Goal: Transaction & Acquisition: Download file/media

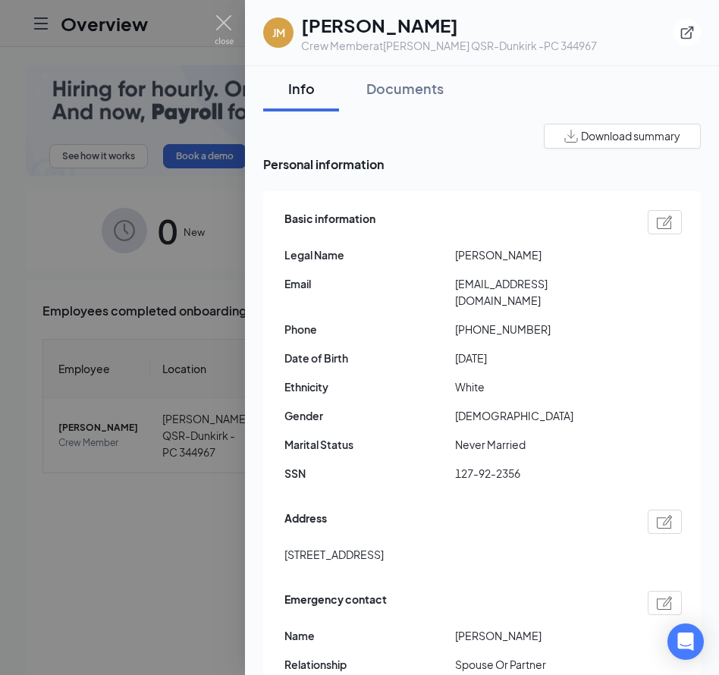
click at [215, 535] on div at bounding box center [359, 337] width 719 height 675
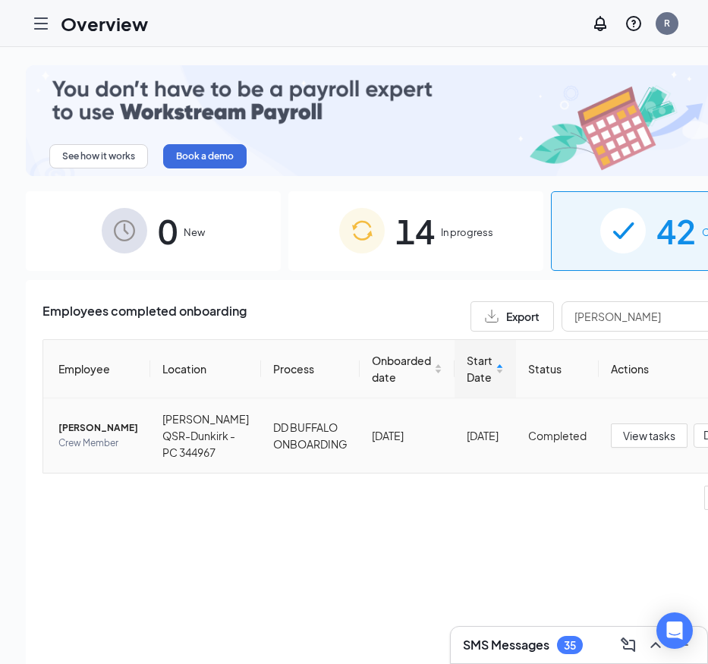
click at [82, 422] on span "[PERSON_NAME]" at bounding box center [98, 427] width 80 height 15
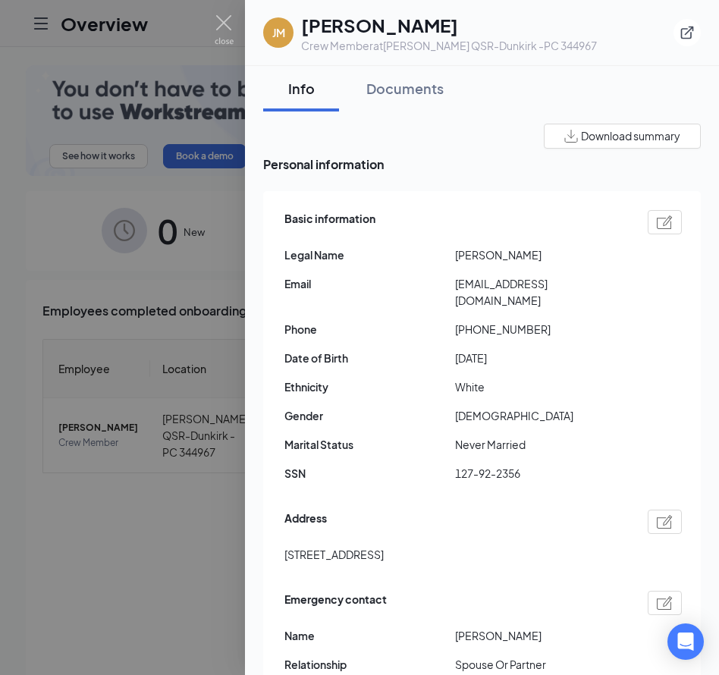
drag, startPoint x: 455, startPoint y: 252, endPoint x: 552, endPoint y: 268, distance: 98.4
click at [552, 268] on div "Basic information Legal Name [PERSON_NAME] Email [EMAIL_ADDRESS][DOMAIN_NAME] P…" at bounding box center [482, 349] width 397 height 287
copy span "[PERSON_NAME]"
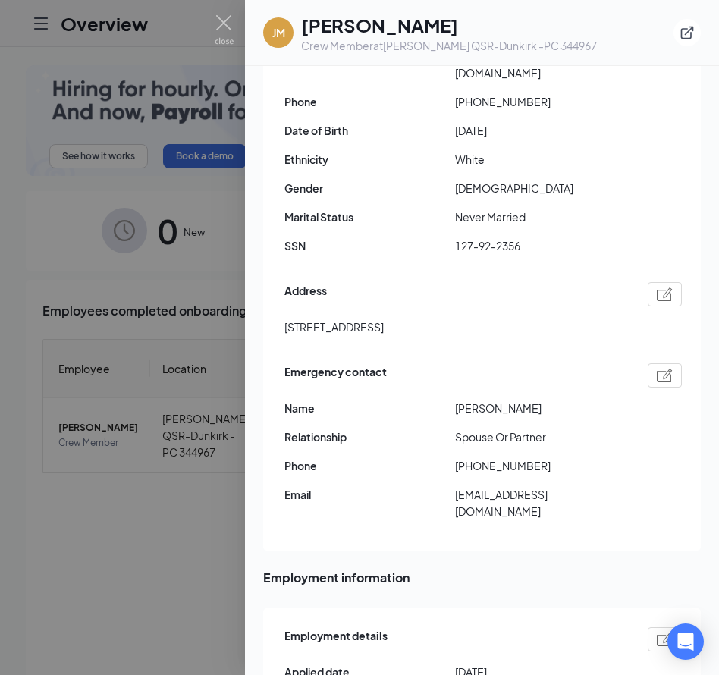
scroll to position [152, 0]
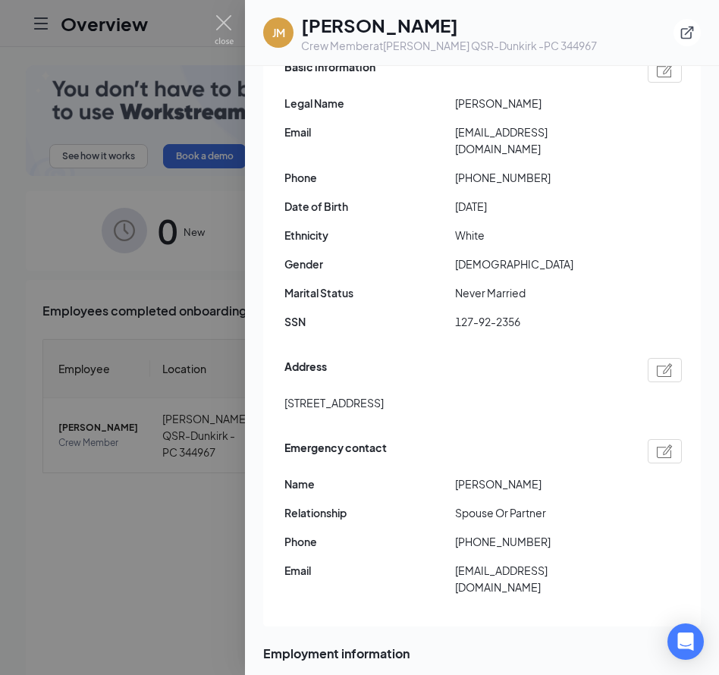
drag, startPoint x: 284, startPoint y: 387, endPoint x: 425, endPoint y: 391, distance: 141.1
click at [384, 394] on span "[STREET_ADDRESS]" at bounding box center [333, 402] width 99 height 17
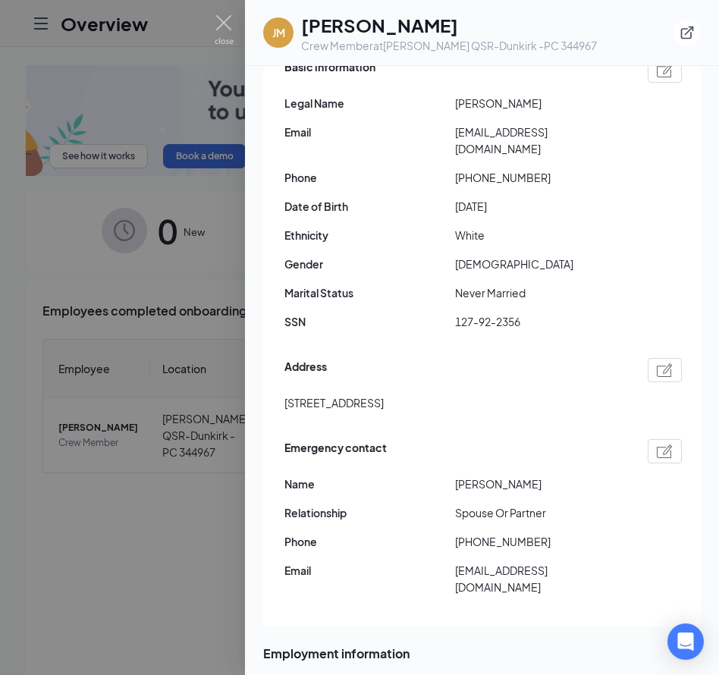
copy span "[STREET_ADDRESS][GEOGRAPHIC_DATA]"
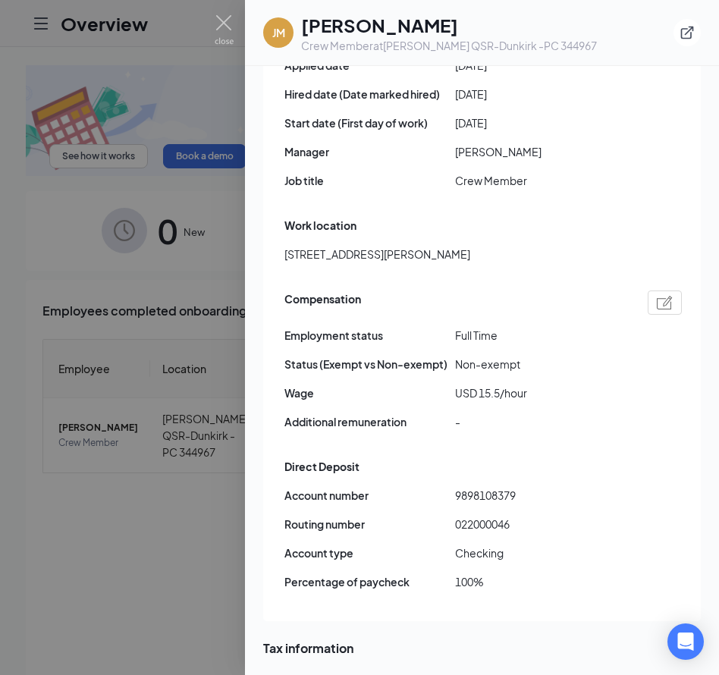
scroll to position [1138, 0]
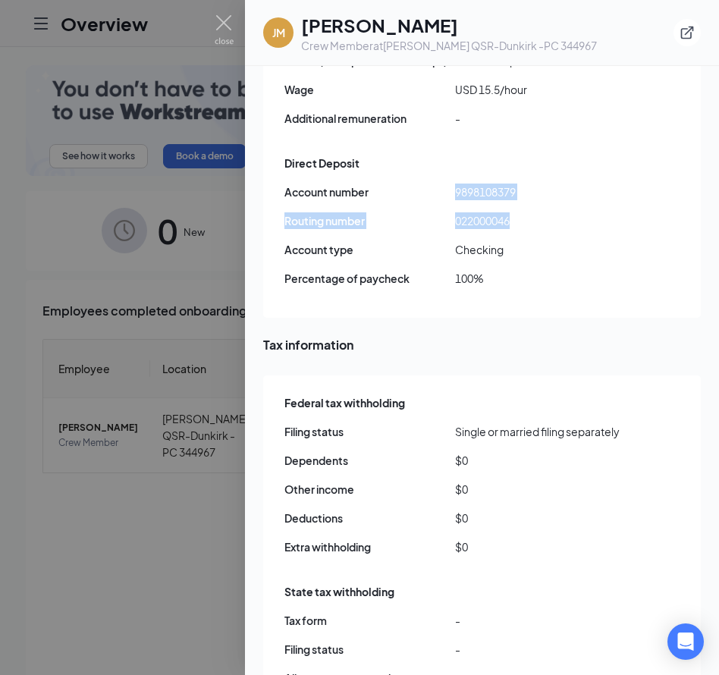
copy div "[FINANCIAL_ID] Routing number [US_BANK_ROUTING_MICR]"
drag, startPoint x: 455, startPoint y: 177, endPoint x: 533, endPoint y: 190, distance: 79.2
click at [533, 190] on div "Account number [FINANCIAL_ID] Routing number [US_BANK_ROUTING_MICR] Account typ…" at bounding box center [482, 241] width 397 height 115
copy div "9898108379"
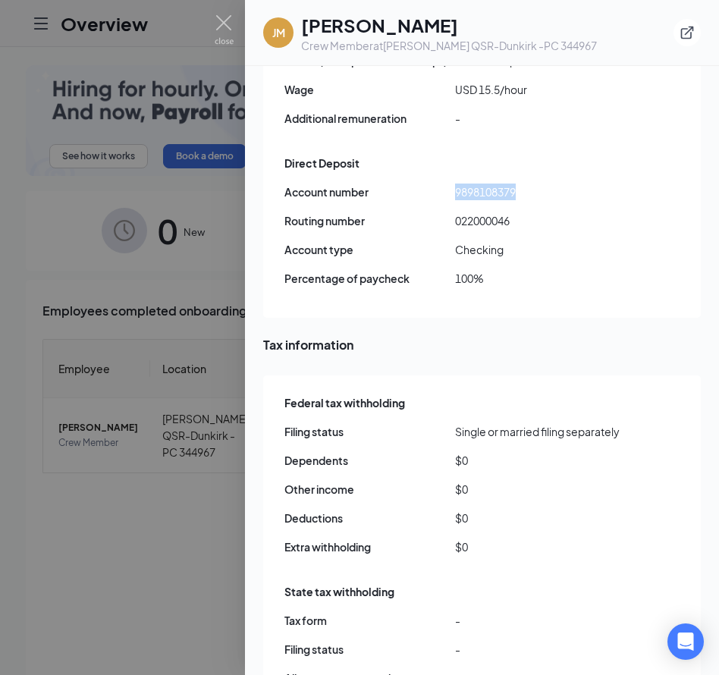
drag, startPoint x: 524, startPoint y: 178, endPoint x: 452, endPoint y: 171, distance: 72.4
click at [452, 184] on div "Account number 9898108379" at bounding box center [482, 192] width 397 height 17
copy div "022000046"
drag, startPoint x: 454, startPoint y: 206, endPoint x: 510, endPoint y: 216, distance: 57.1
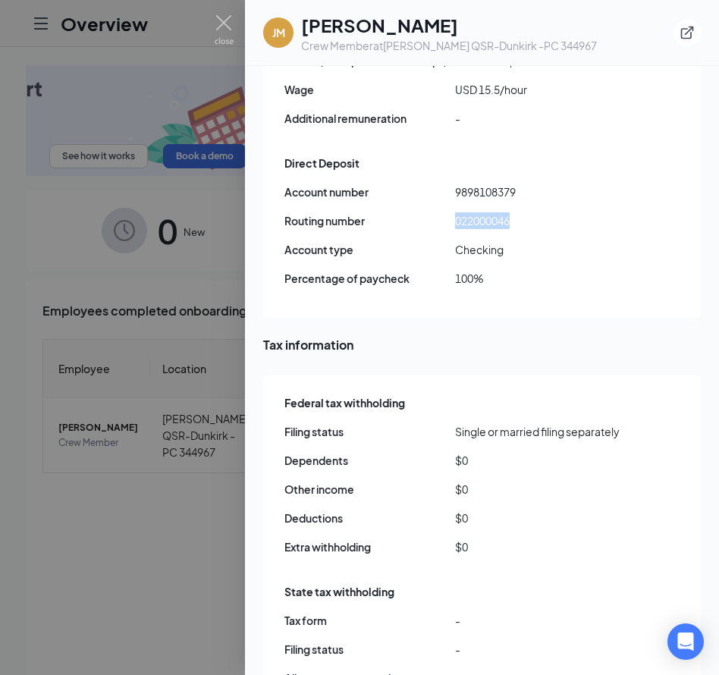
click at [510, 216] on div "Account number [FINANCIAL_ID] Routing number [US_BANK_ROUTING_MICR] Account typ…" at bounding box center [482, 241] width 397 height 115
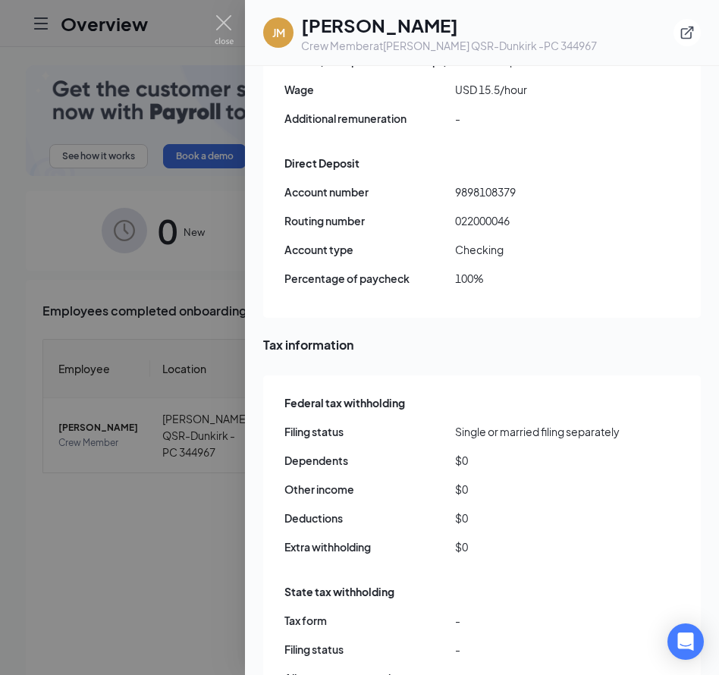
click at [390, 335] on span "Tax information" at bounding box center [482, 344] width 438 height 19
drag, startPoint x: 452, startPoint y: 172, endPoint x: 519, endPoint y: 184, distance: 67.8
click at [519, 184] on div "Account number [FINANCIAL_ID] Routing number [US_BANK_ROUTING_MICR] Account typ…" at bounding box center [482, 241] width 397 height 115
copy div "9898108379"
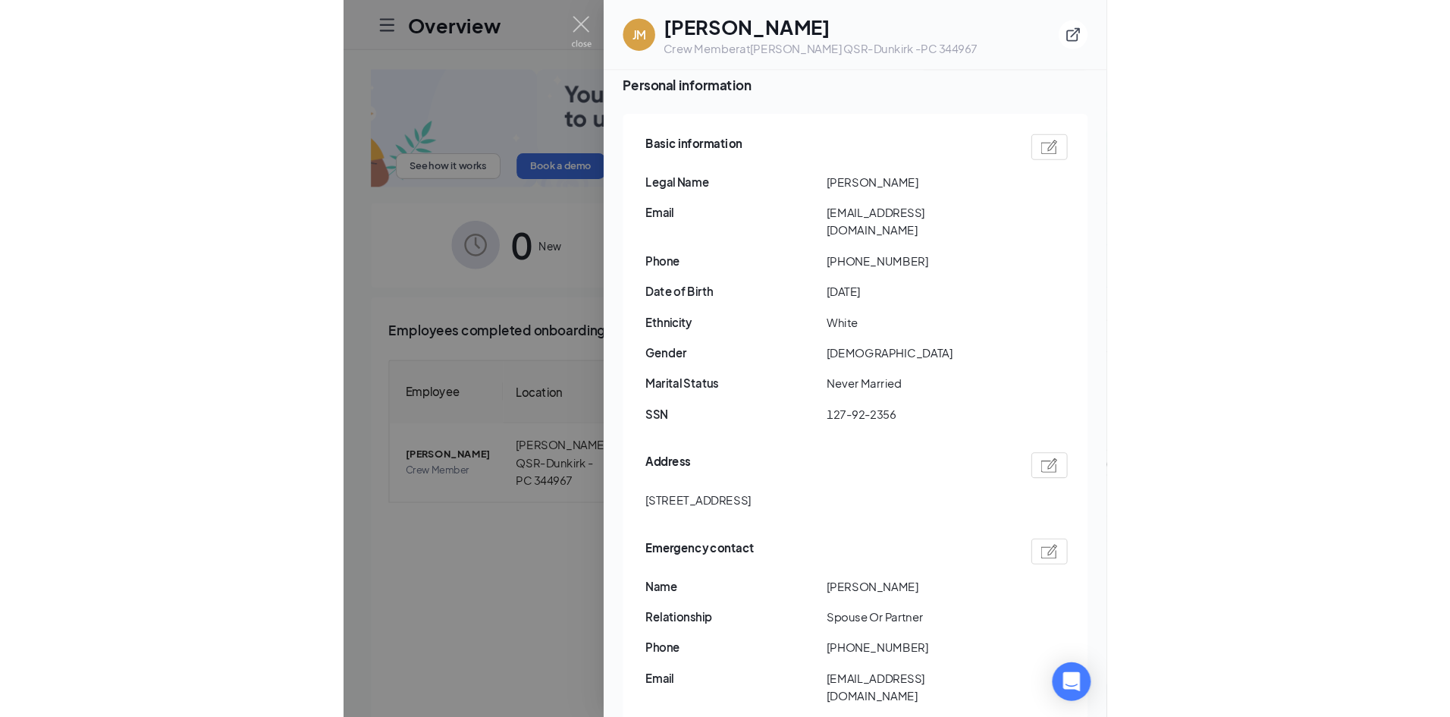
scroll to position [0, 0]
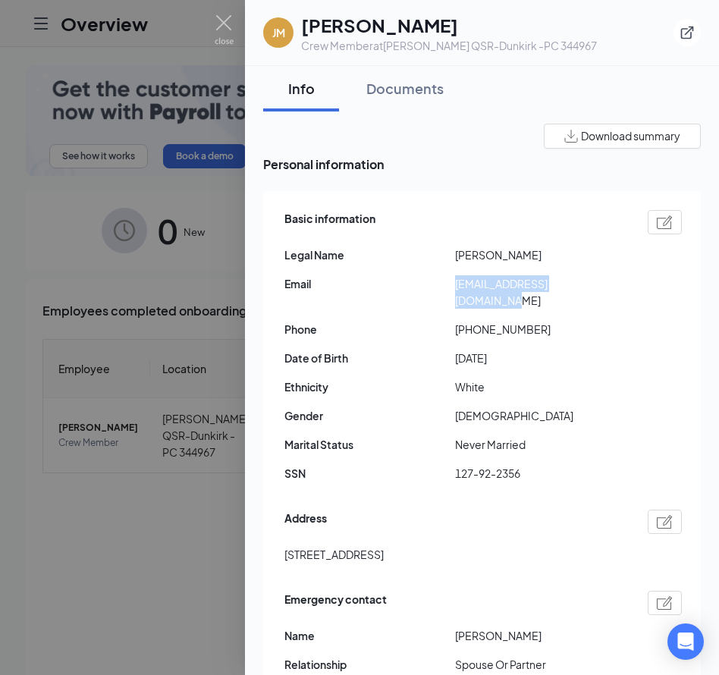
drag, startPoint x: 451, startPoint y: 284, endPoint x: 611, endPoint y: 287, distance: 160.0
click at [611, 287] on div "Email [EMAIL_ADDRESS][DOMAIN_NAME]" at bounding box center [482, 291] width 397 height 33
copy div "[EMAIL_ADDRESS][DOMAIN_NAME]"
click at [228, 17] on img at bounding box center [224, 30] width 19 height 30
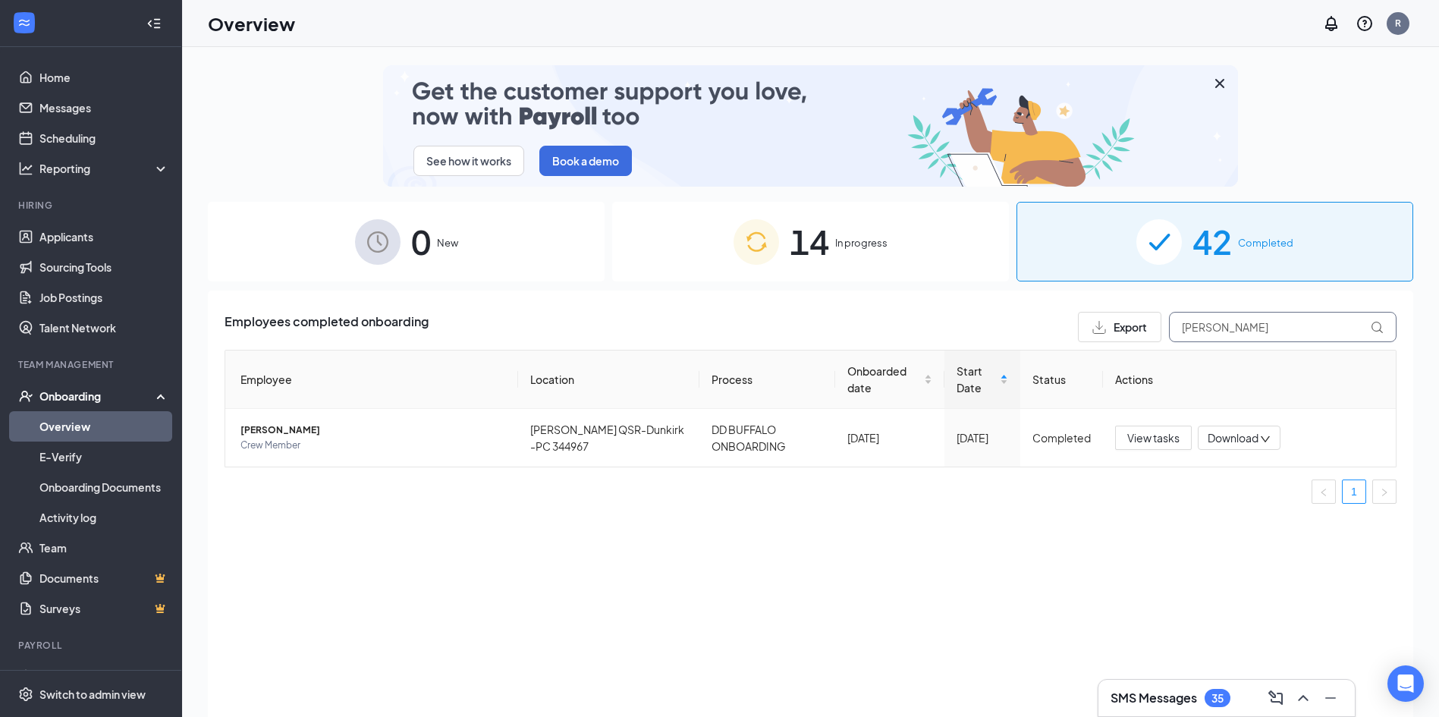
click at [718, 333] on input "[PERSON_NAME]" at bounding box center [1283, 327] width 228 height 30
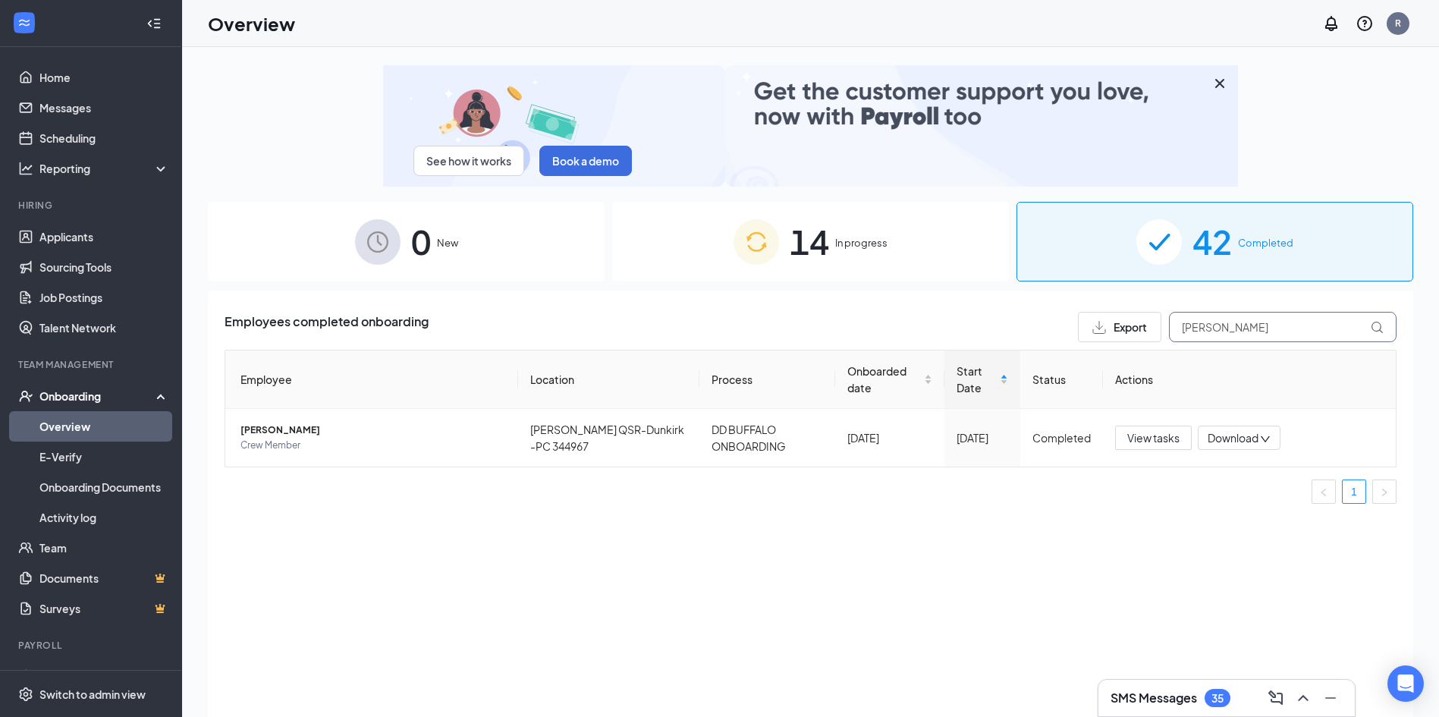
paste input "[PERSON_NAME]"
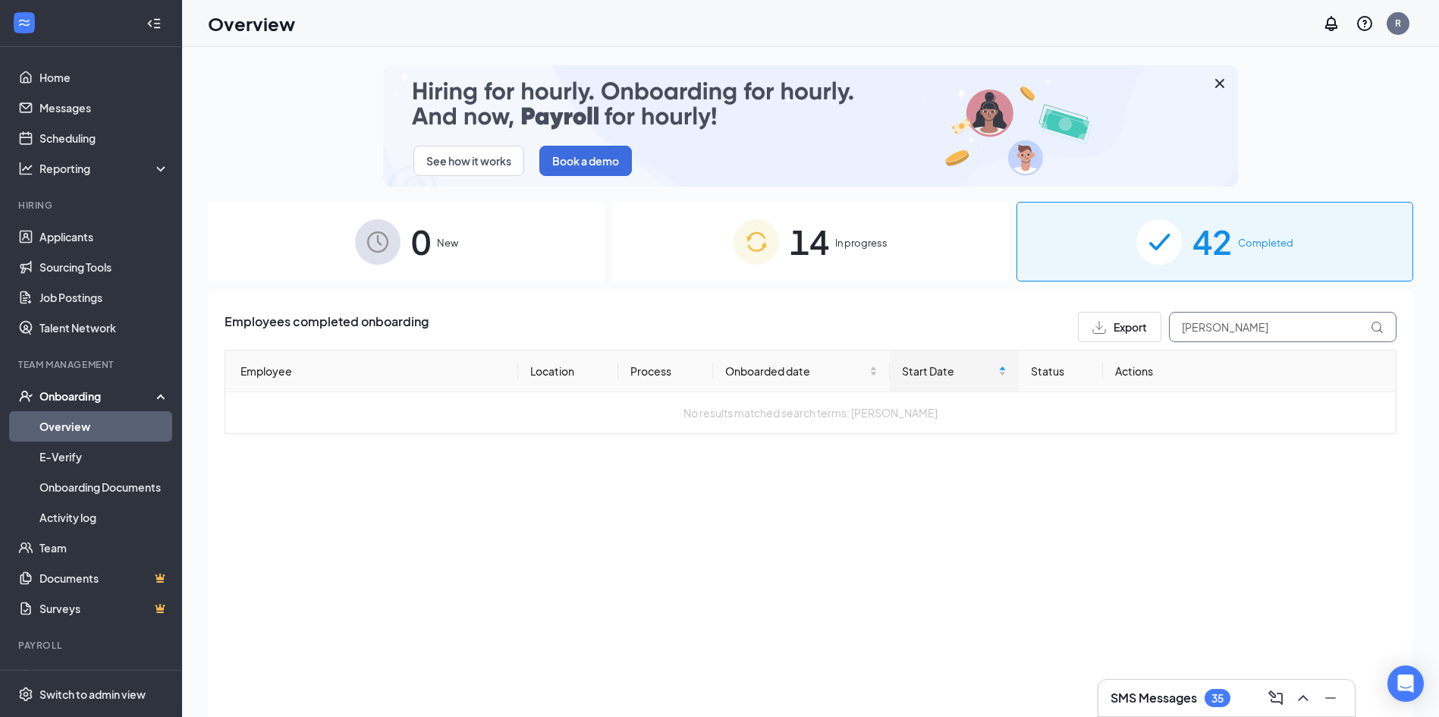
click at [718, 328] on input "[PERSON_NAME]" at bounding box center [1283, 327] width 228 height 30
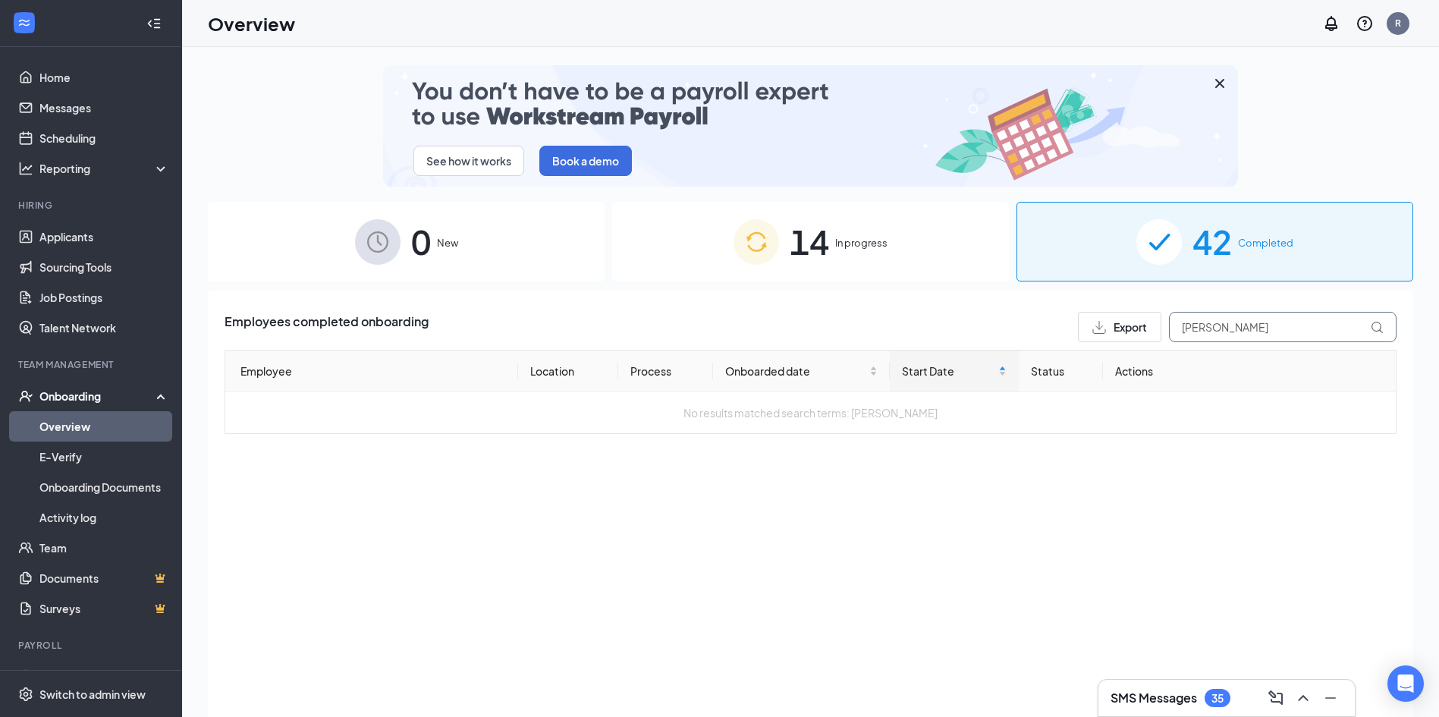
drag, startPoint x: 1220, startPoint y: 328, endPoint x: 1265, endPoint y: 331, distance: 44.8
click at [718, 331] on input "[PERSON_NAME]" at bounding box center [1283, 327] width 228 height 30
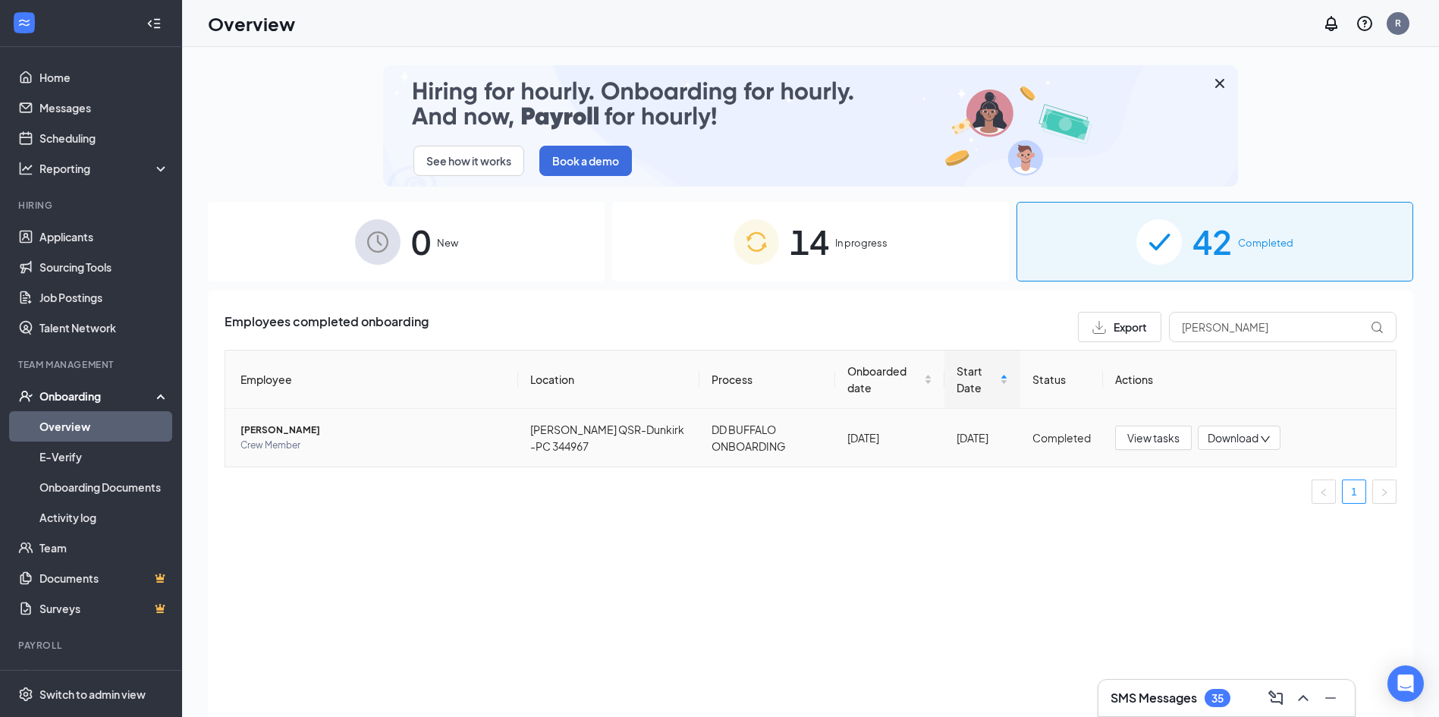
click at [302, 438] on span "Crew Member" at bounding box center [372, 445] width 265 height 15
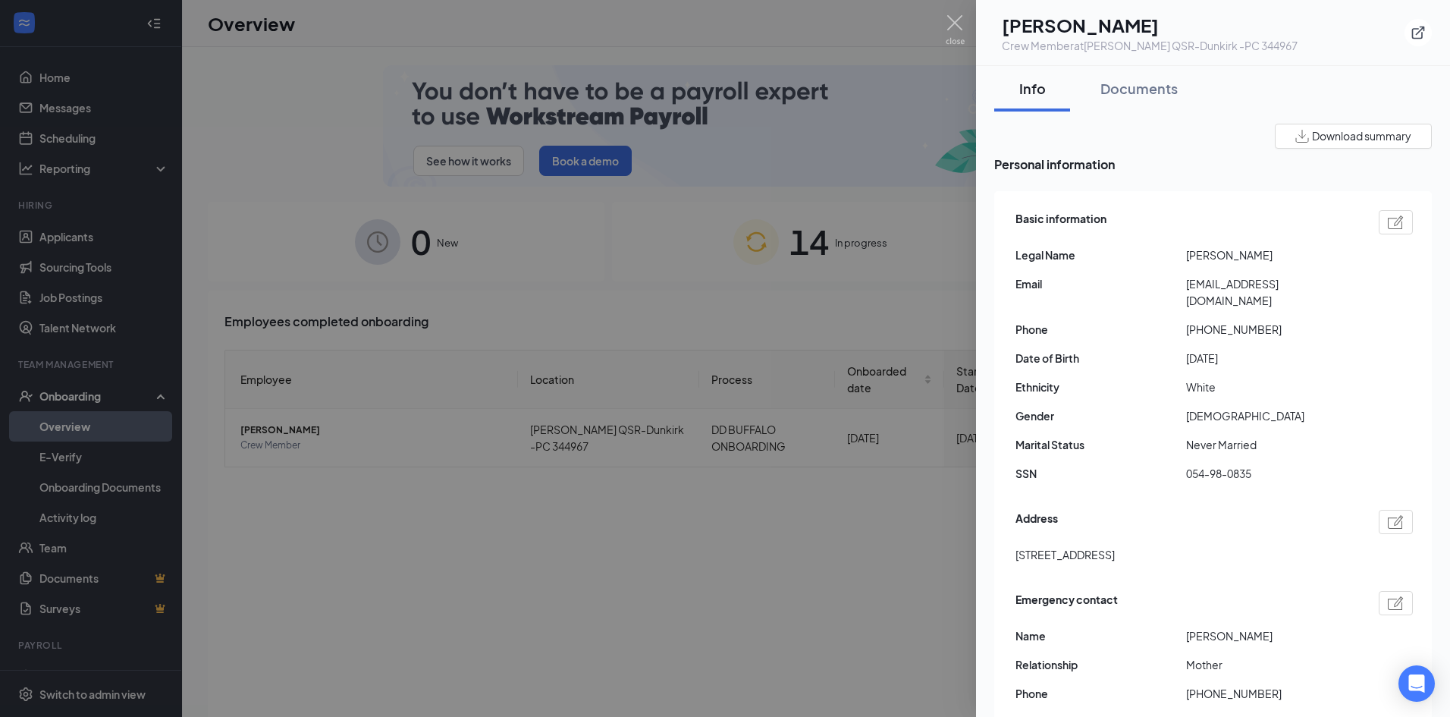
drag, startPoint x: 1187, startPoint y: 263, endPoint x: 1271, endPoint y: 267, distance: 84.3
click at [718, 267] on div "Basic information Legal Name [PERSON_NAME] Email [EMAIL_ADDRESS][DOMAIN_NAME] P…" at bounding box center [1213, 349] width 397 height 287
copy span "[PERSON_NAME]"
drag, startPoint x: 1012, startPoint y: 549, endPoint x: 1166, endPoint y: 553, distance: 153.2
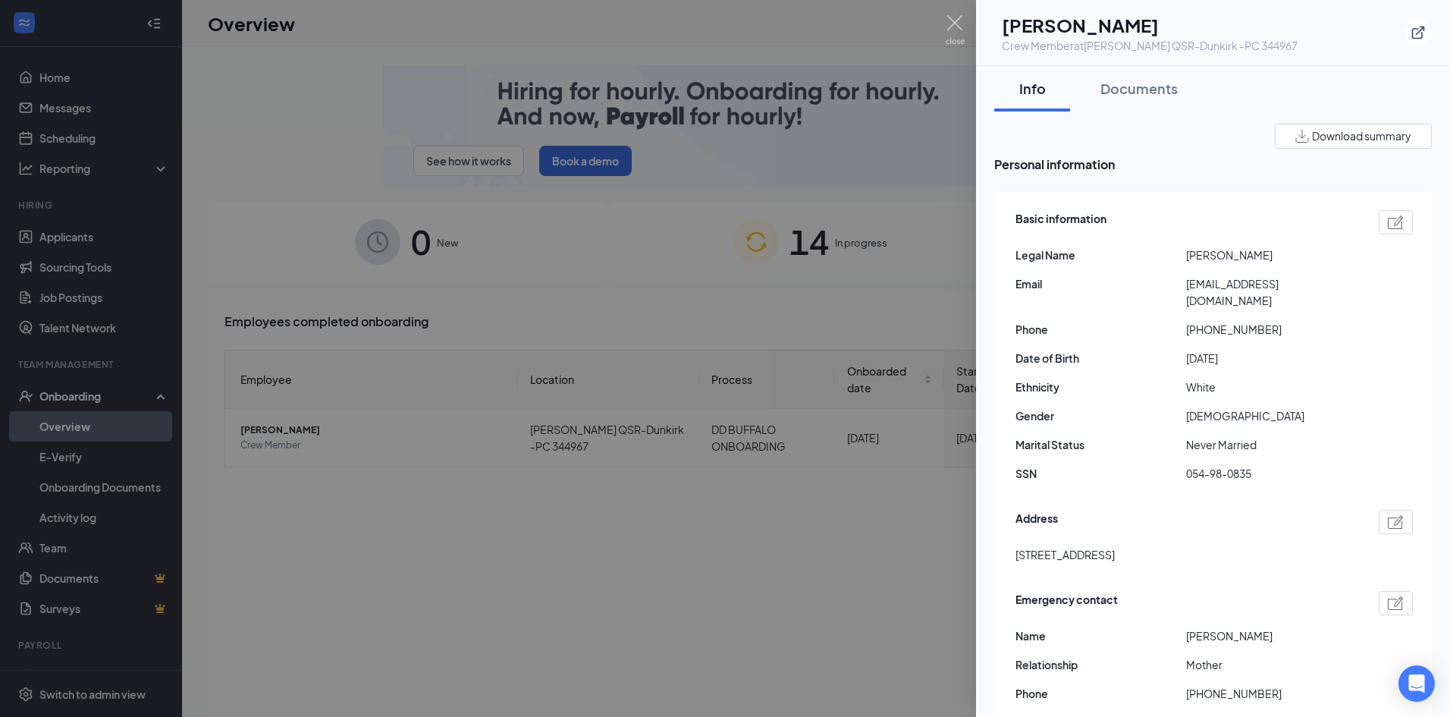
click at [718, 553] on div "Basic information Legal Name [PERSON_NAME] Email [EMAIL_ADDRESS][DOMAIN_NAME] P…" at bounding box center [1213, 484] width 438 height 587
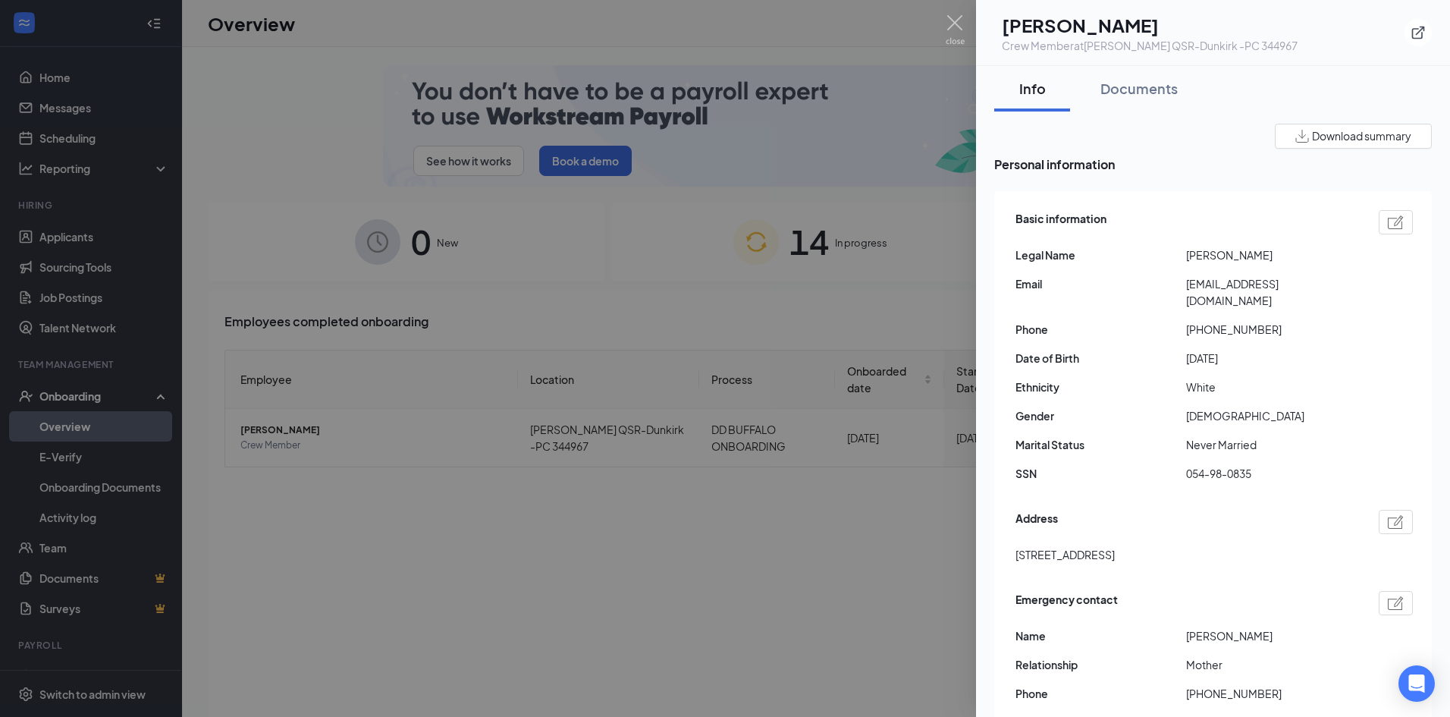
copy span "[STREET_ADDRESS]"
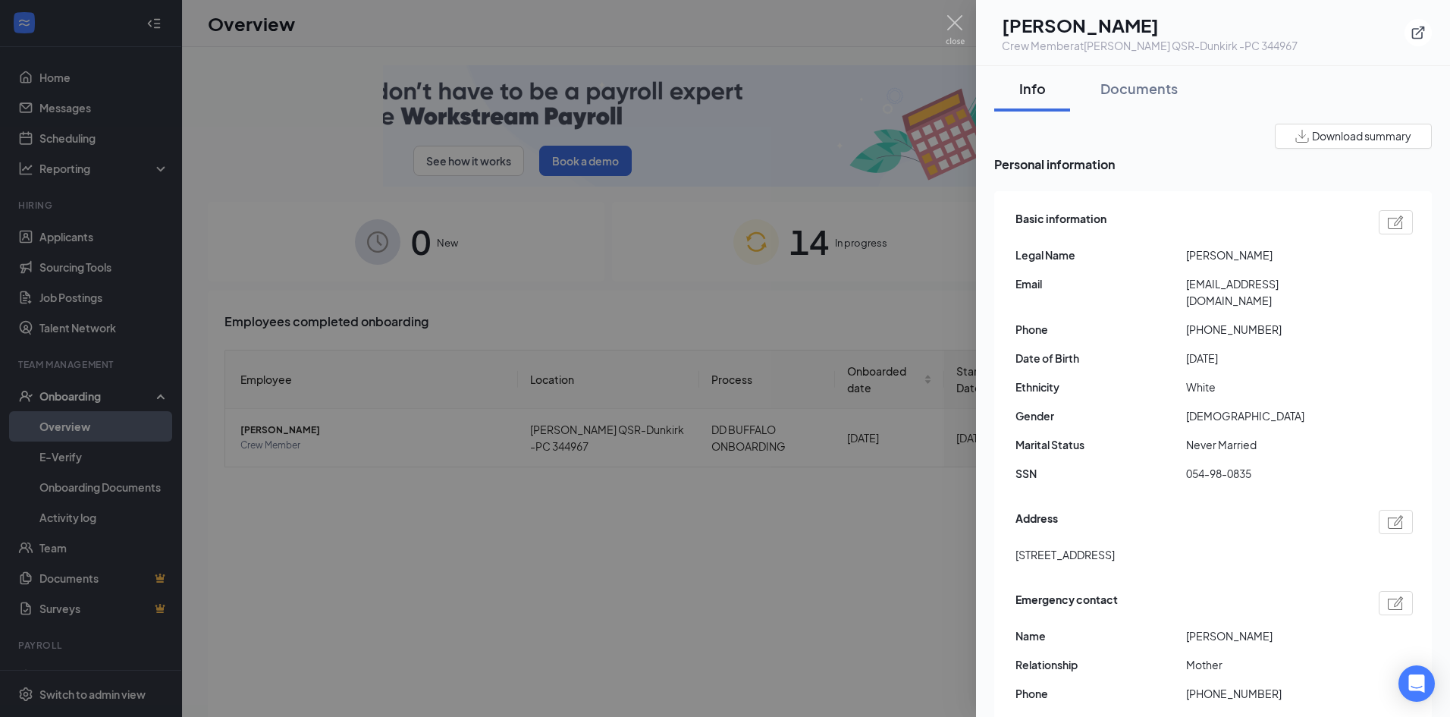
drag, startPoint x: 1183, startPoint y: 281, endPoint x: 1194, endPoint y: 296, distance: 17.9
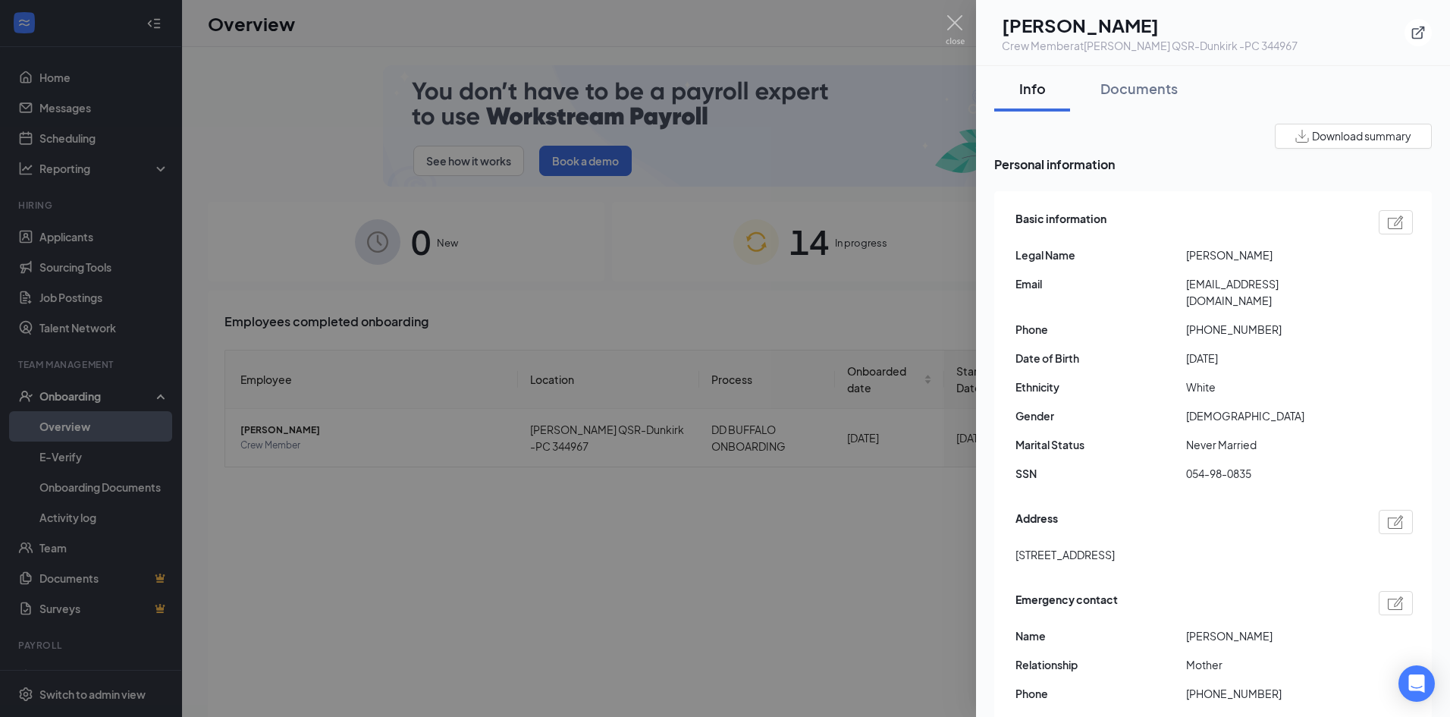
click at [718, 296] on div "Email [EMAIL_ADDRESS][DOMAIN_NAME]" at bounding box center [1213, 291] width 397 height 33
copy div "[EMAIL_ADDRESS][DOMAIN_NAME]"
click at [718, 22] on img at bounding box center [955, 30] width 19 height 30
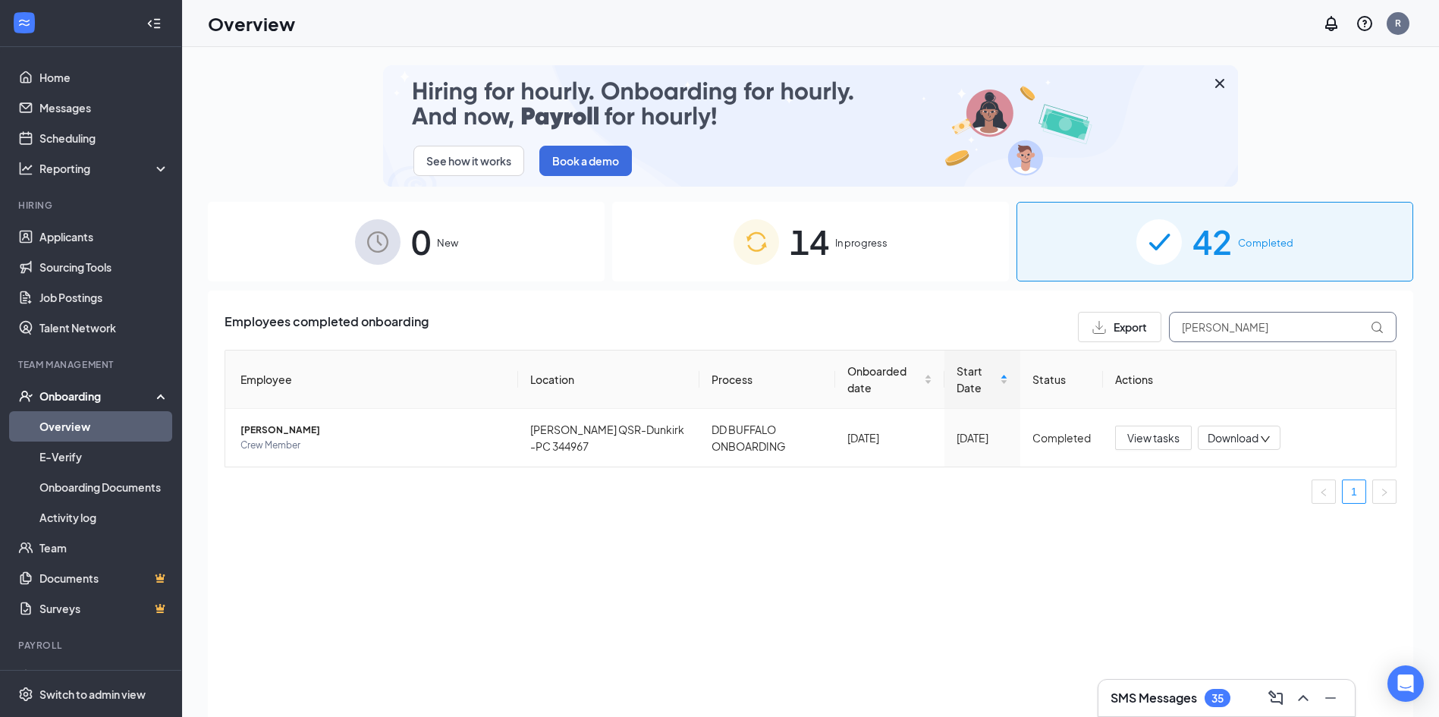
drag, startPoint x: 1228, startPoint y: 328, endPoint x: 1101, endPoint y: 337, distance: 127.0
click at [718, 336] on div "Export [PERSON_NAME]" at bounding box center [1237, 327] width 319 height 30
paste input "[PERSON_NAME]"
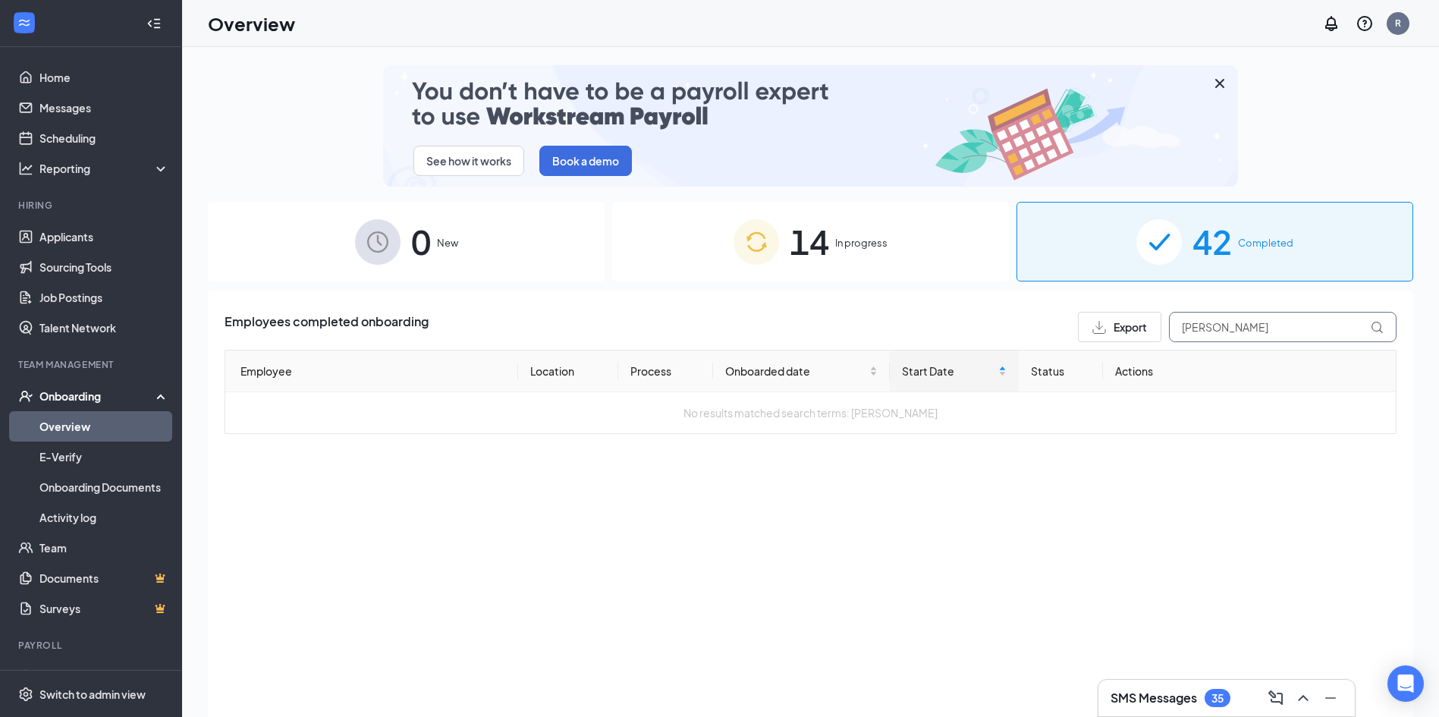
type input "[PERSON_NAME]"
click at [718, 249] on span "In progress" at bounding box center [861, 242] width 52 height 15
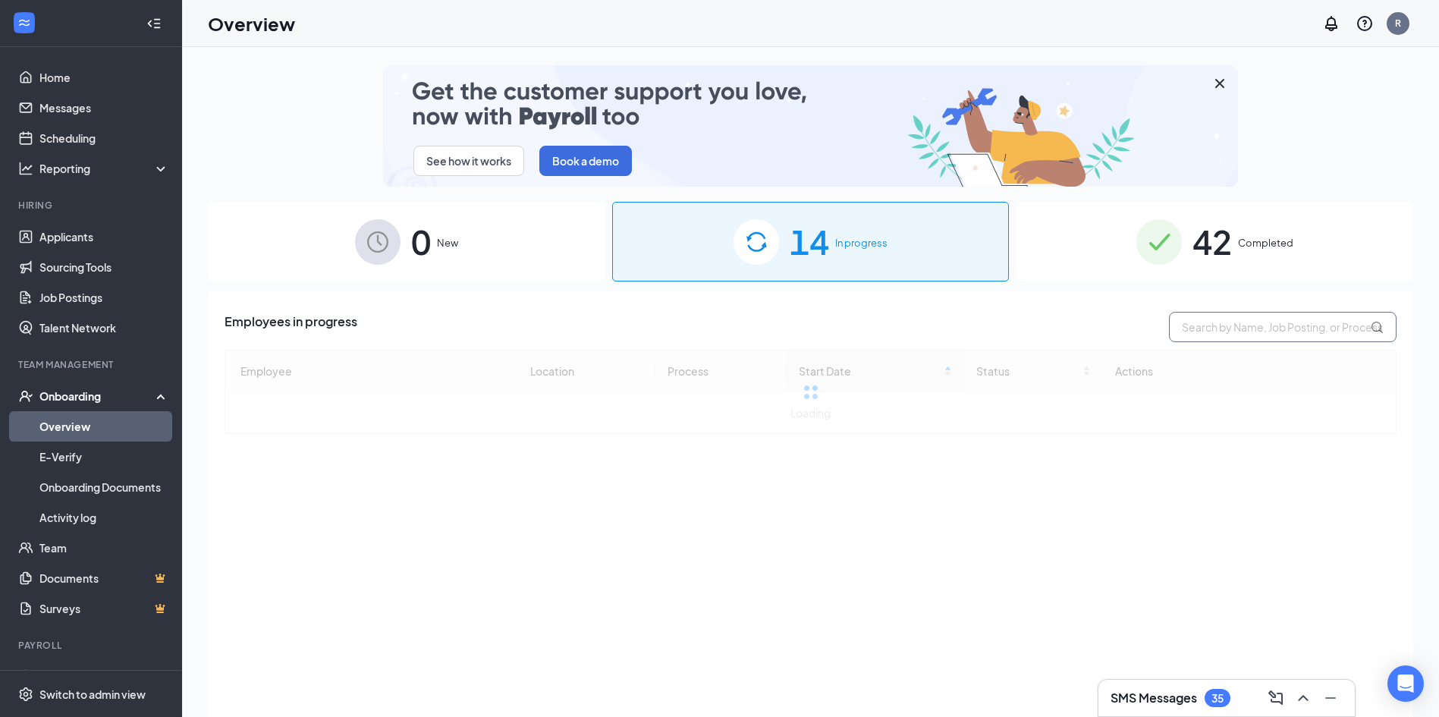
click at [718, 330] on input "text" at bounding box center [1283, 327] width 228 height 30
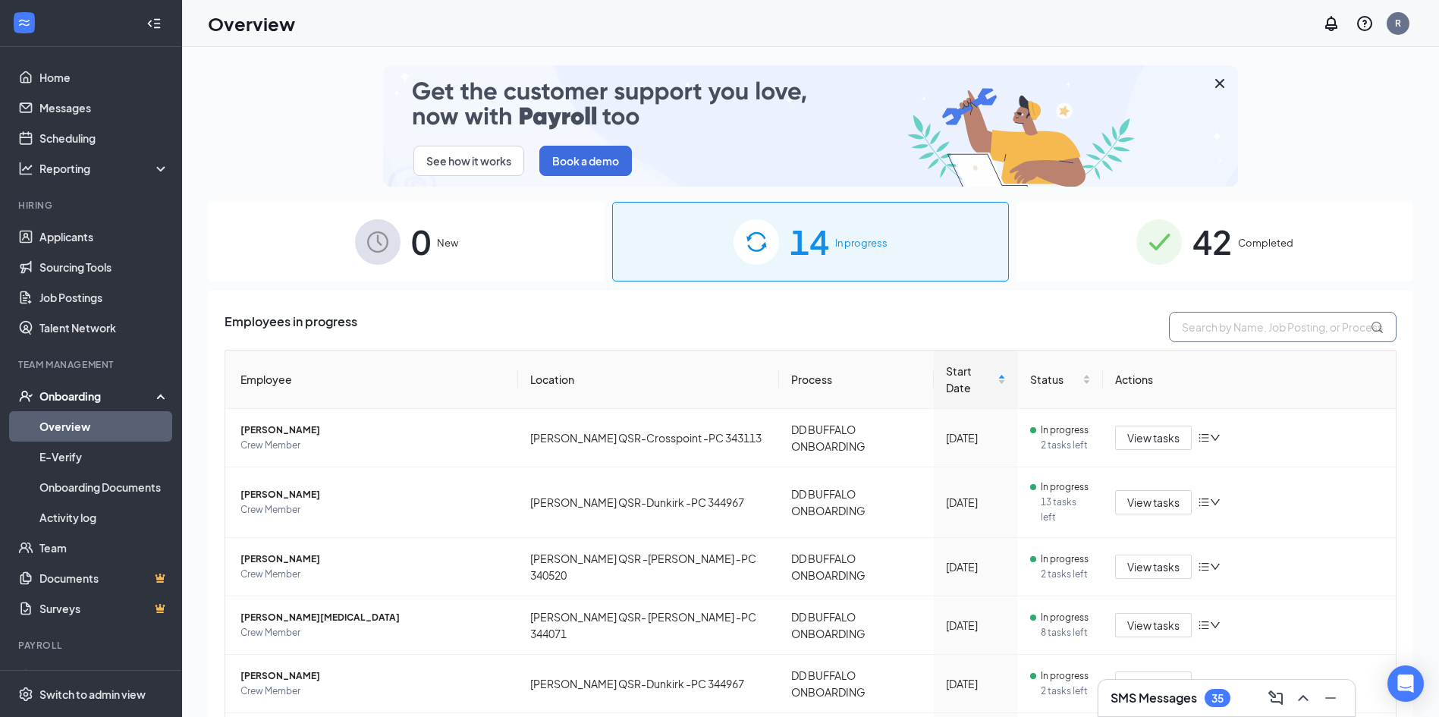
paste input "[PERSON_NAME]"
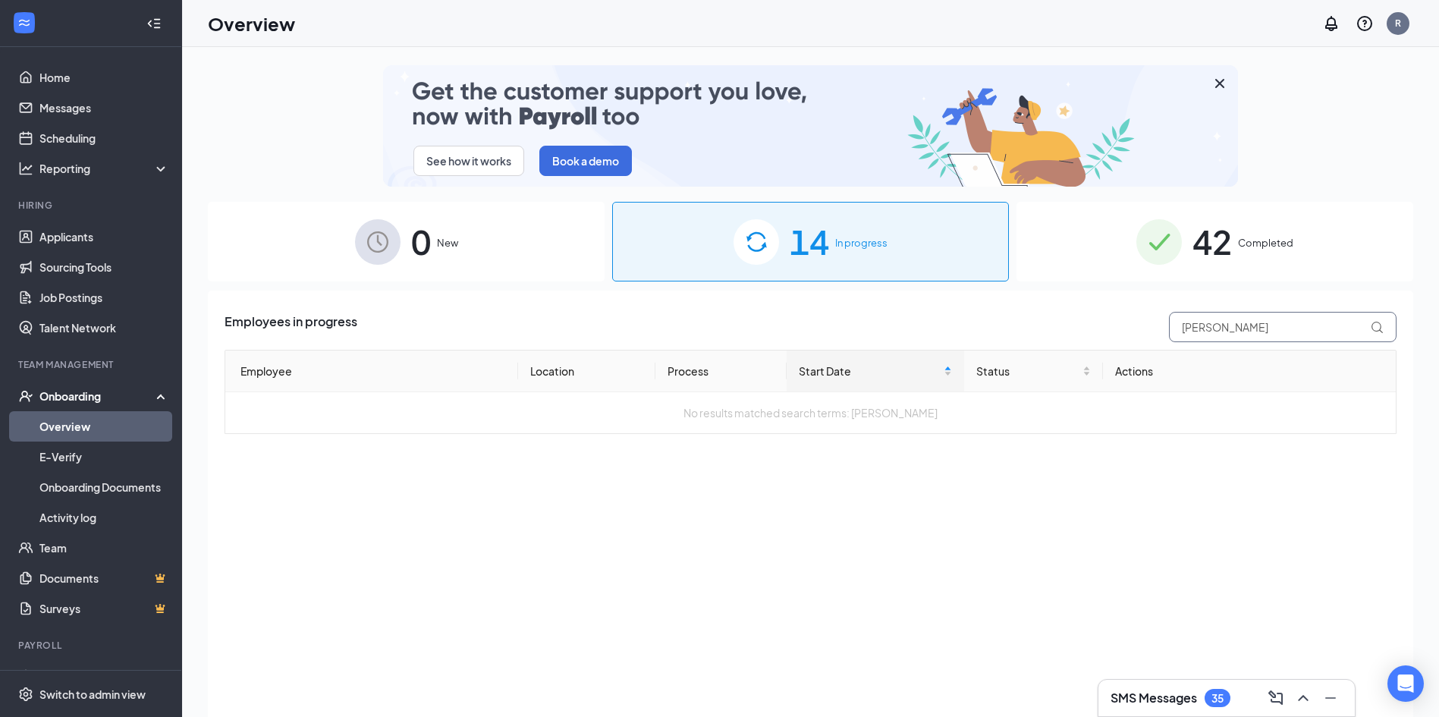
type input "[PERSON_NAME]"
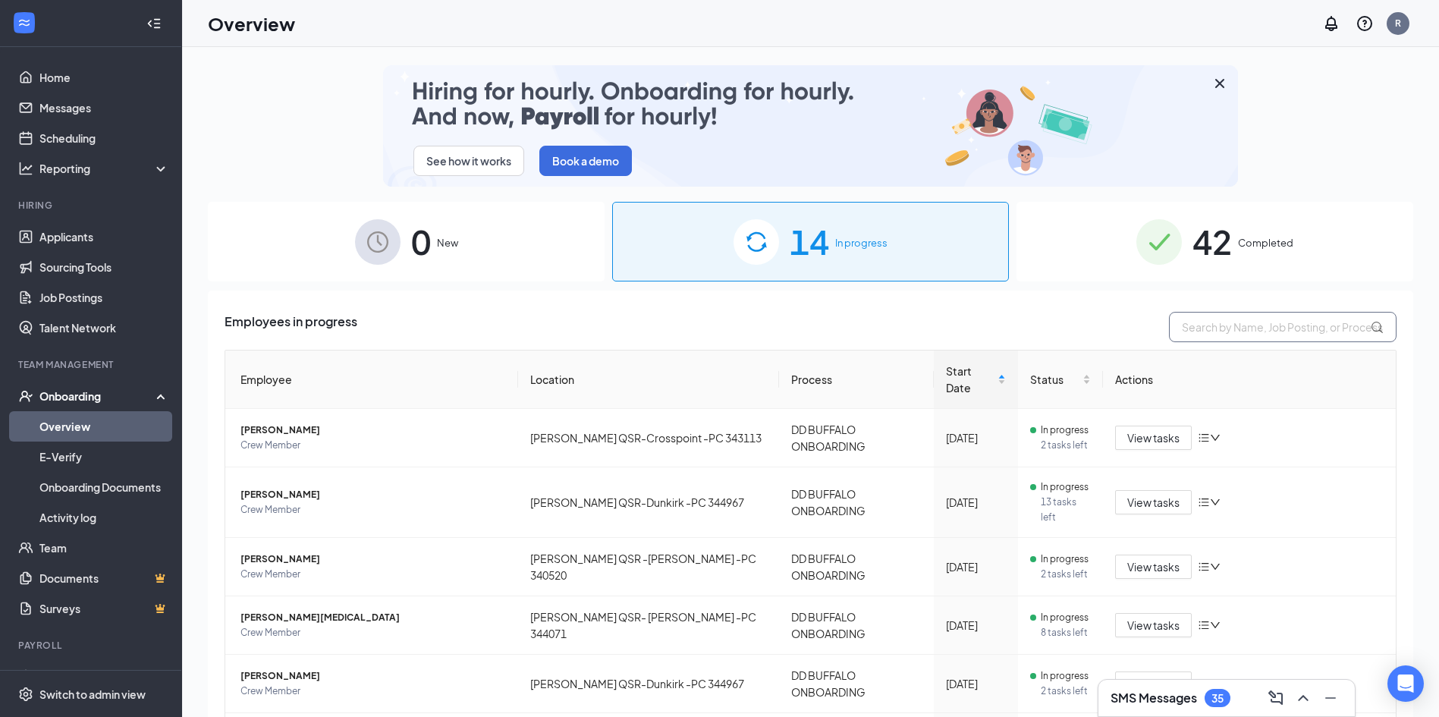
click at [718, 322] on input "text" at bounding box center [1283, 327] width 228 height 30
paste input "[PERSON_NAME]"
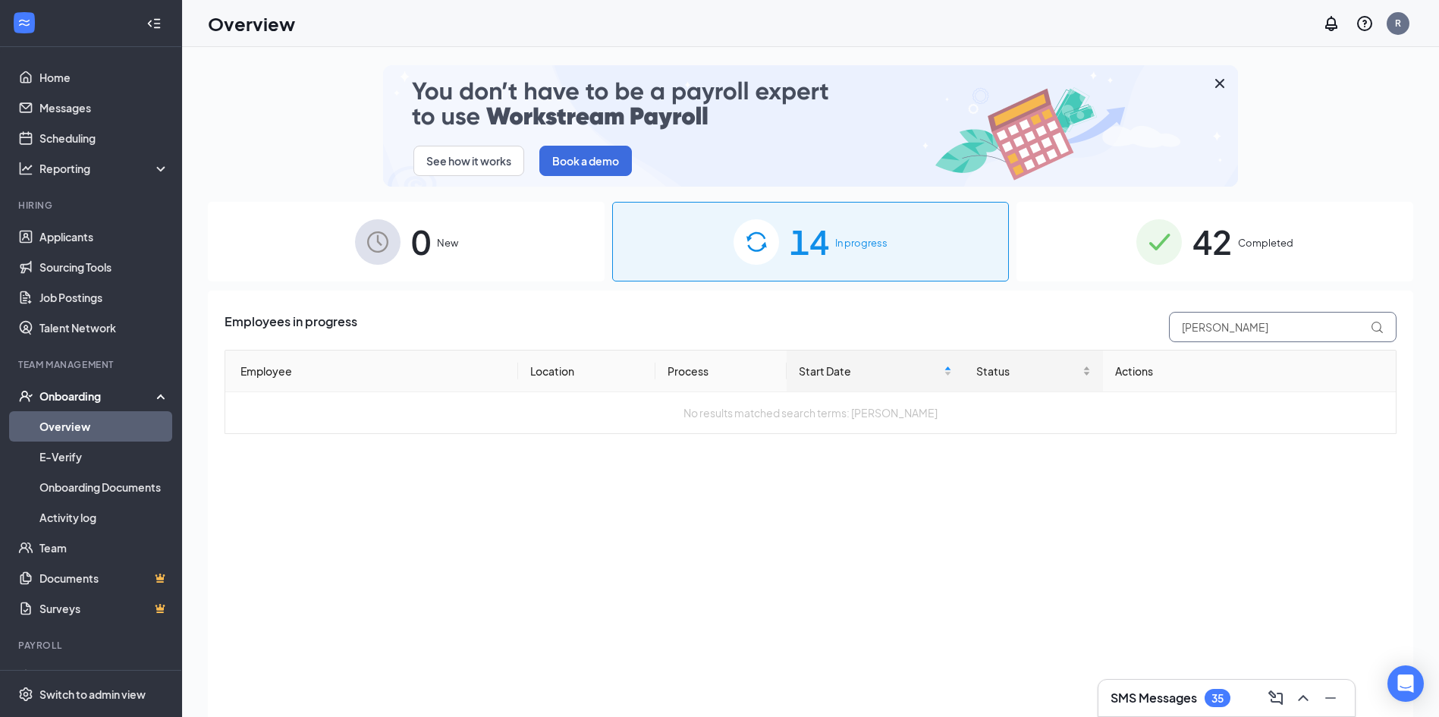
drag, startPoint x: 1234, startPoint y: 326, endPoint x: 975, endPoint y: 366, distance: 262.5
click at [718, 366] on div "Employees in progress [PERSON_NAME] Employee Location Process Start Date Status…" at bounding box center [810, 373] width 1172 height 122
paste input "Tulunay"
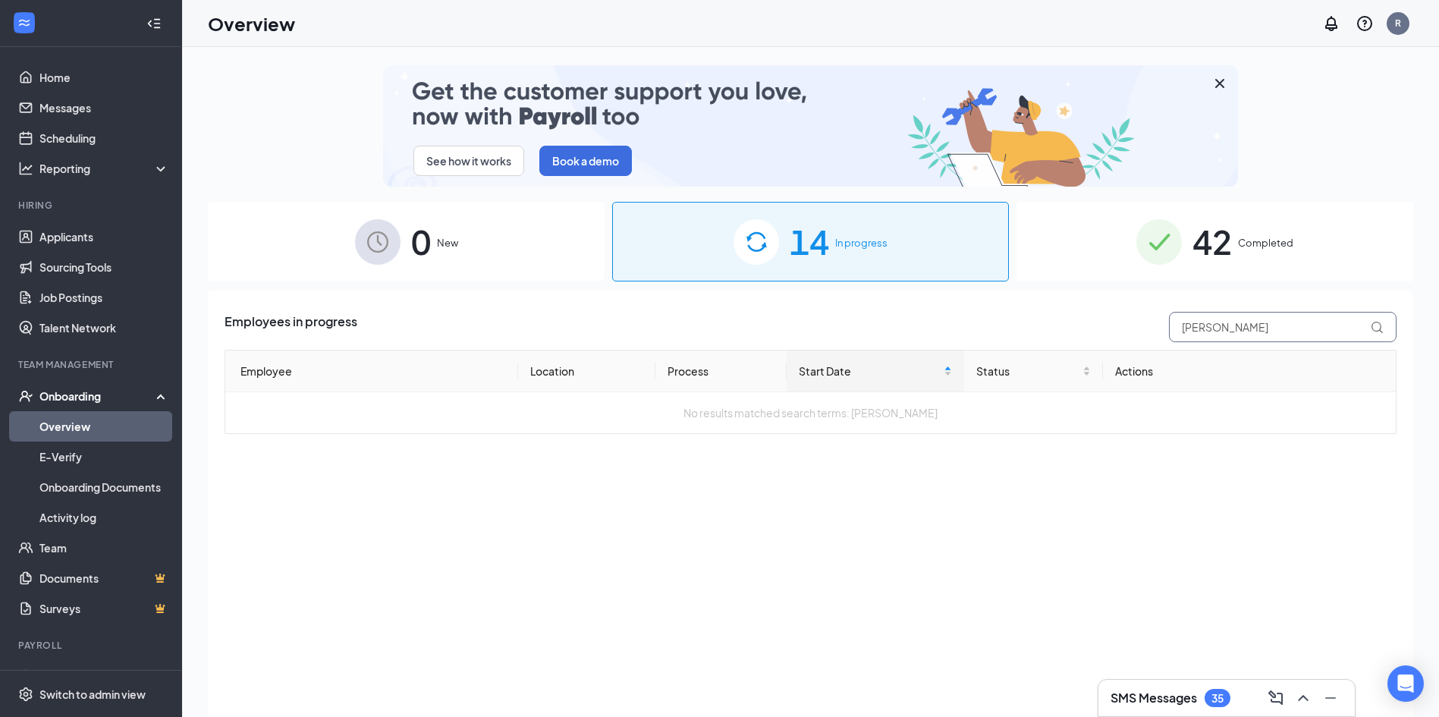
drag, startPoint x: 1207, startPoint y: 325, endPoint x: 1128, endPoint y: 328, distance: 78.2
click at [718, 328] on div "Employees in progress [PERSON_NAME]" at bounding box center [810, 327] width 1172 height 30
type input "Tulunay"
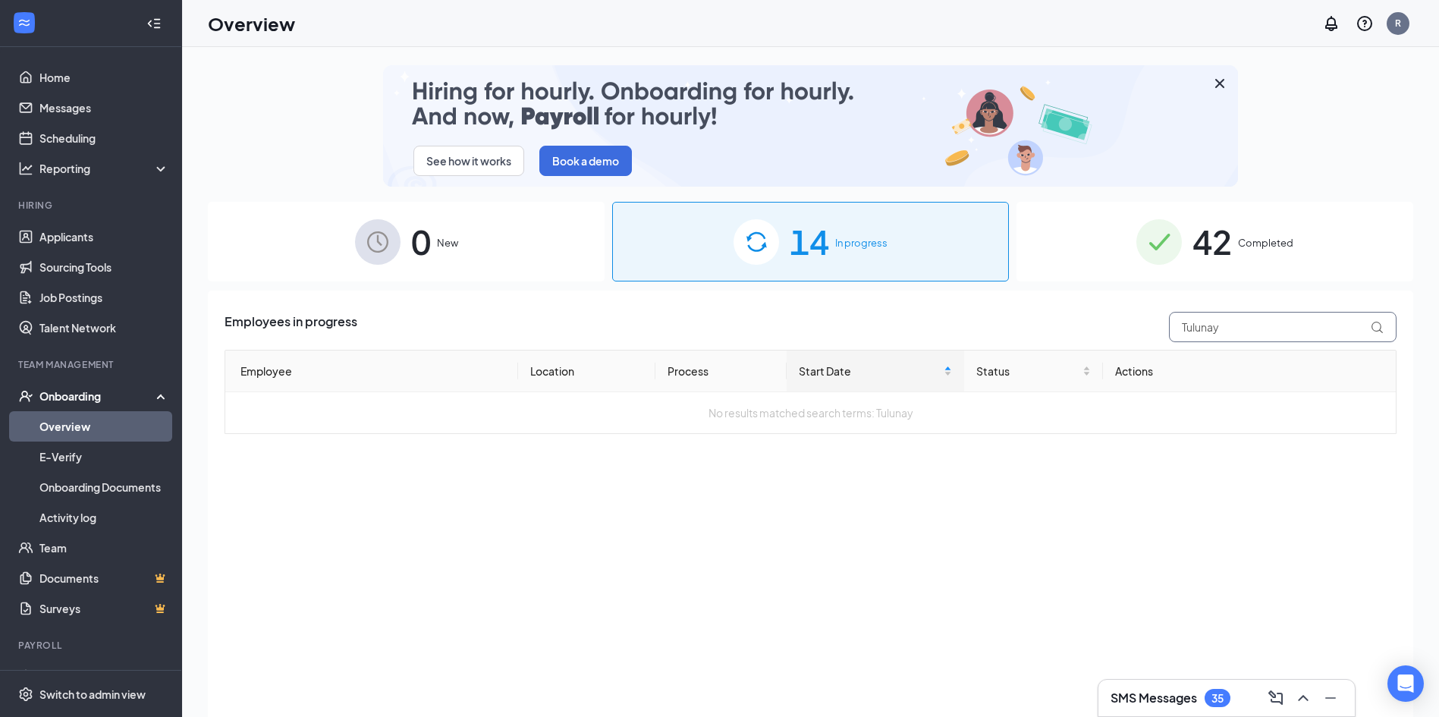
click at [718, 323] on input "Tulunay" at bounding box center [1283, 327] width 228 height 30
click at [718, 267] on span "42" at bounding box center [1211, 241] width 39 height 52
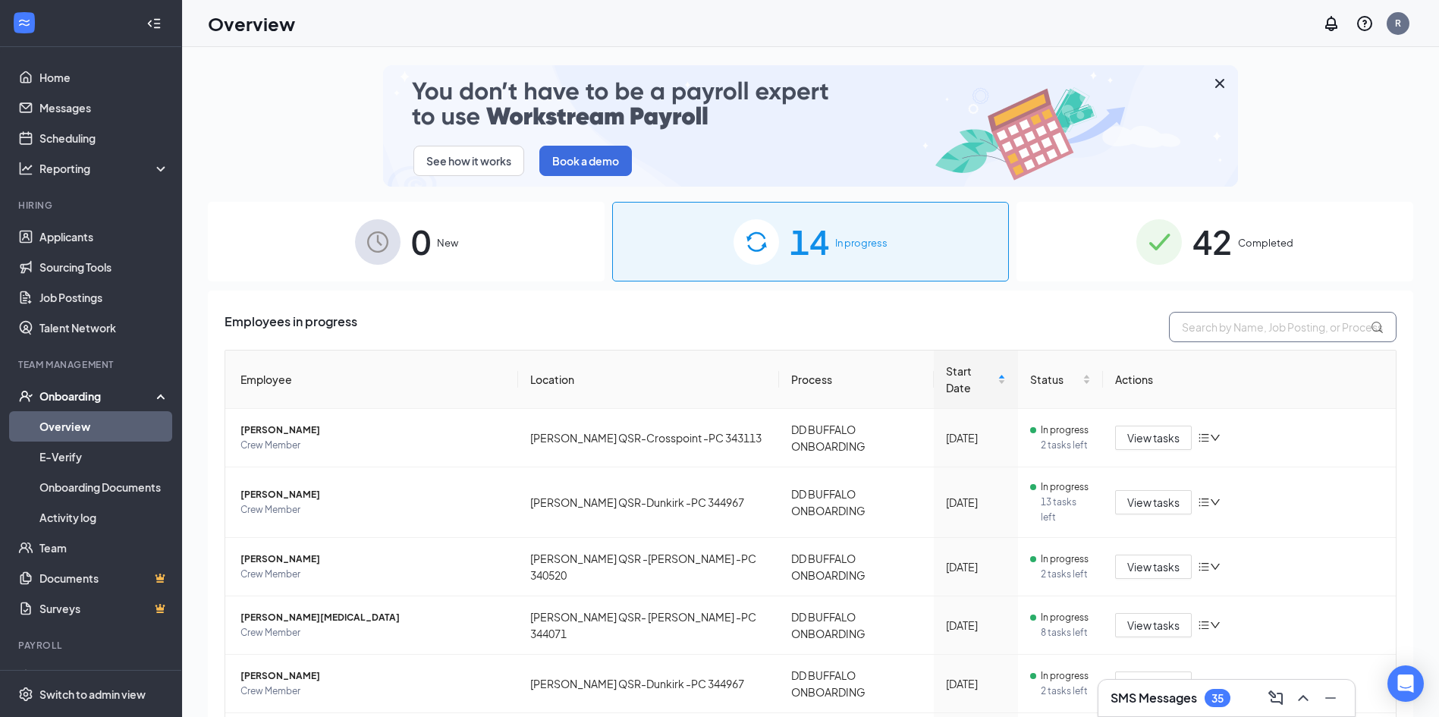
click at [718, 328] on input "text" at bounding box center [1283, 327] width 228 height 30
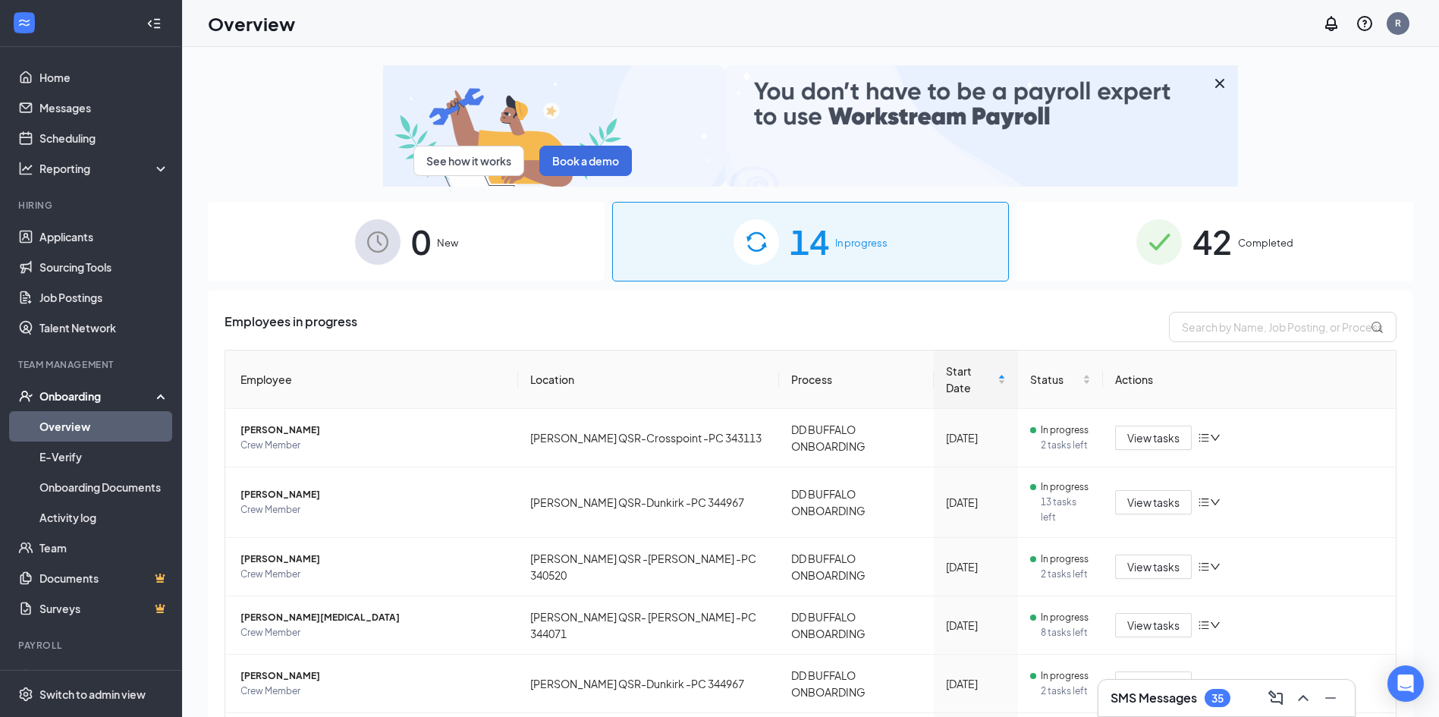
click at [718, 234] on span "42" at bounding box center [1211, 241] width 39 height 52
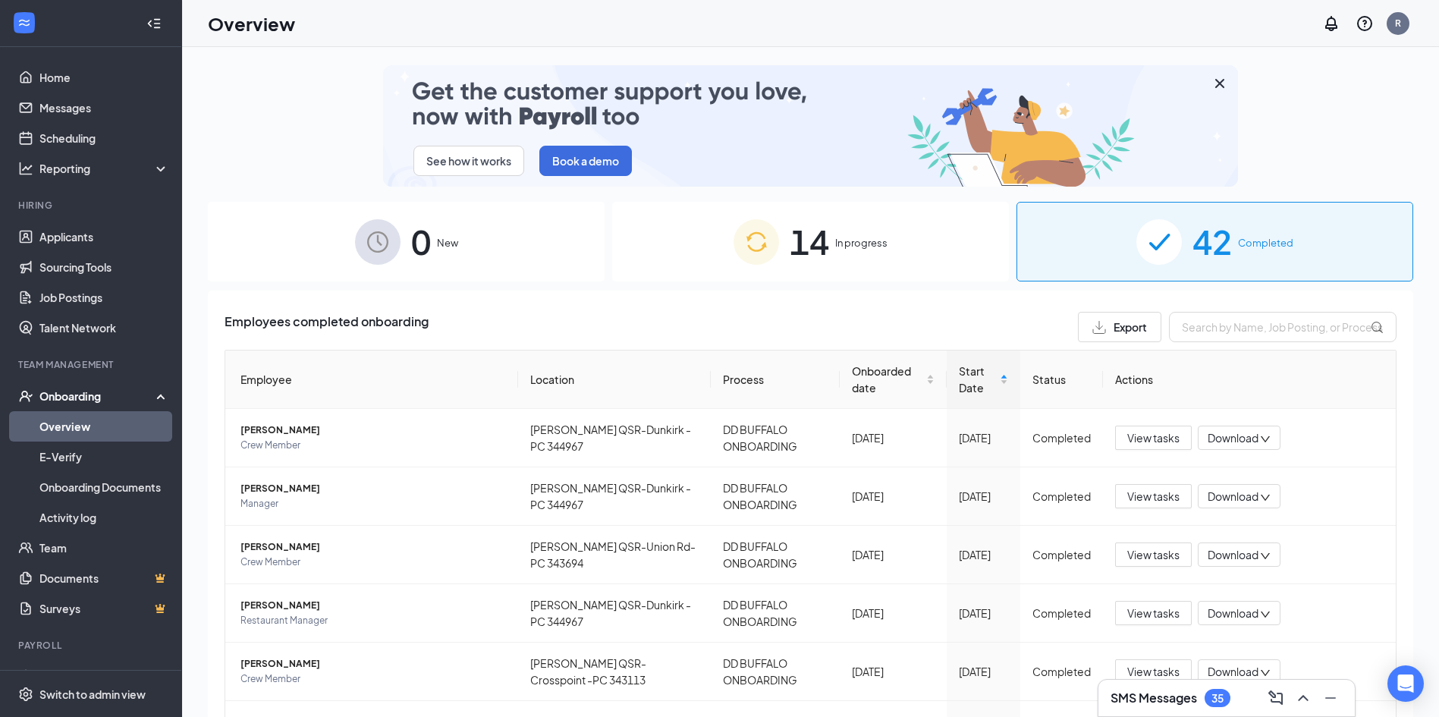
click at [718, 262] on div "42 Completed" at bounding box center [1214, 242] width 397 height 80
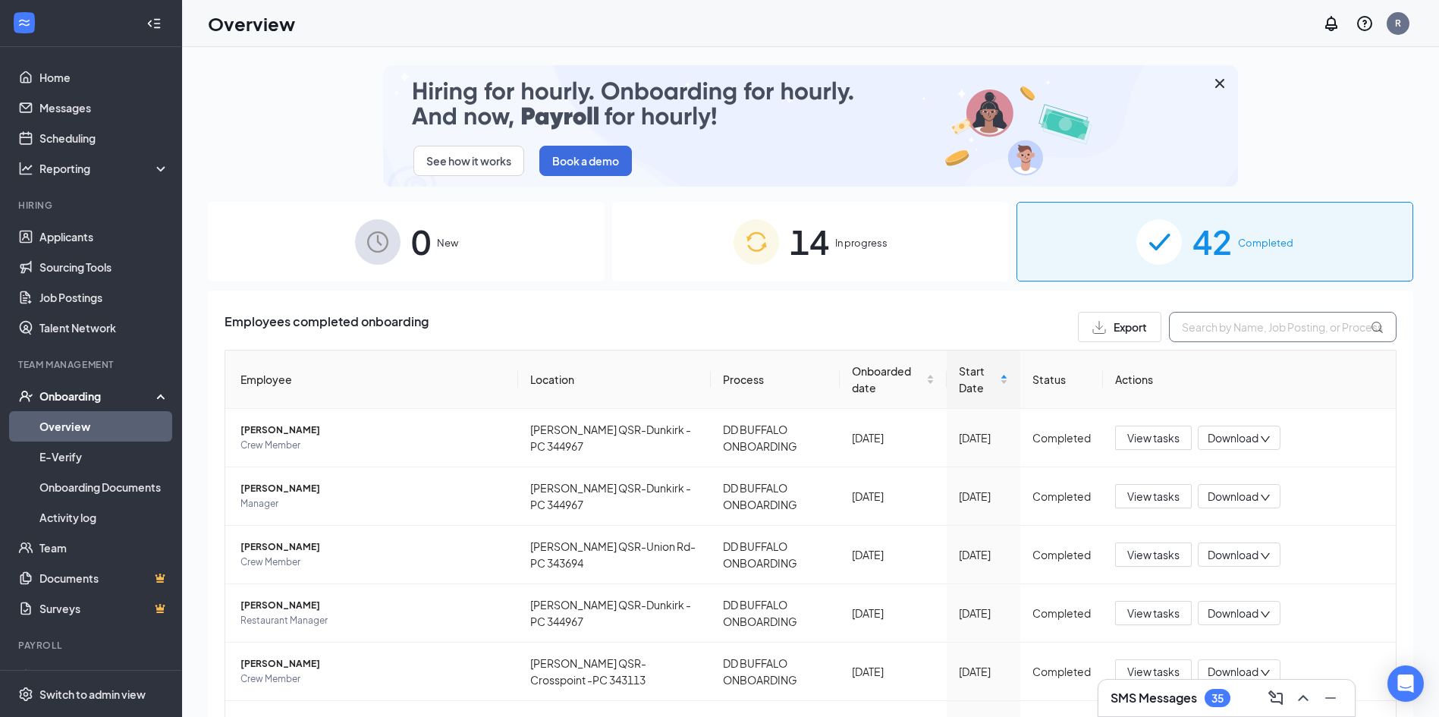
click at [718, 314] on input "text" at bounding box center [1283, 327] width 228 height 30
paste input "Tulunay"
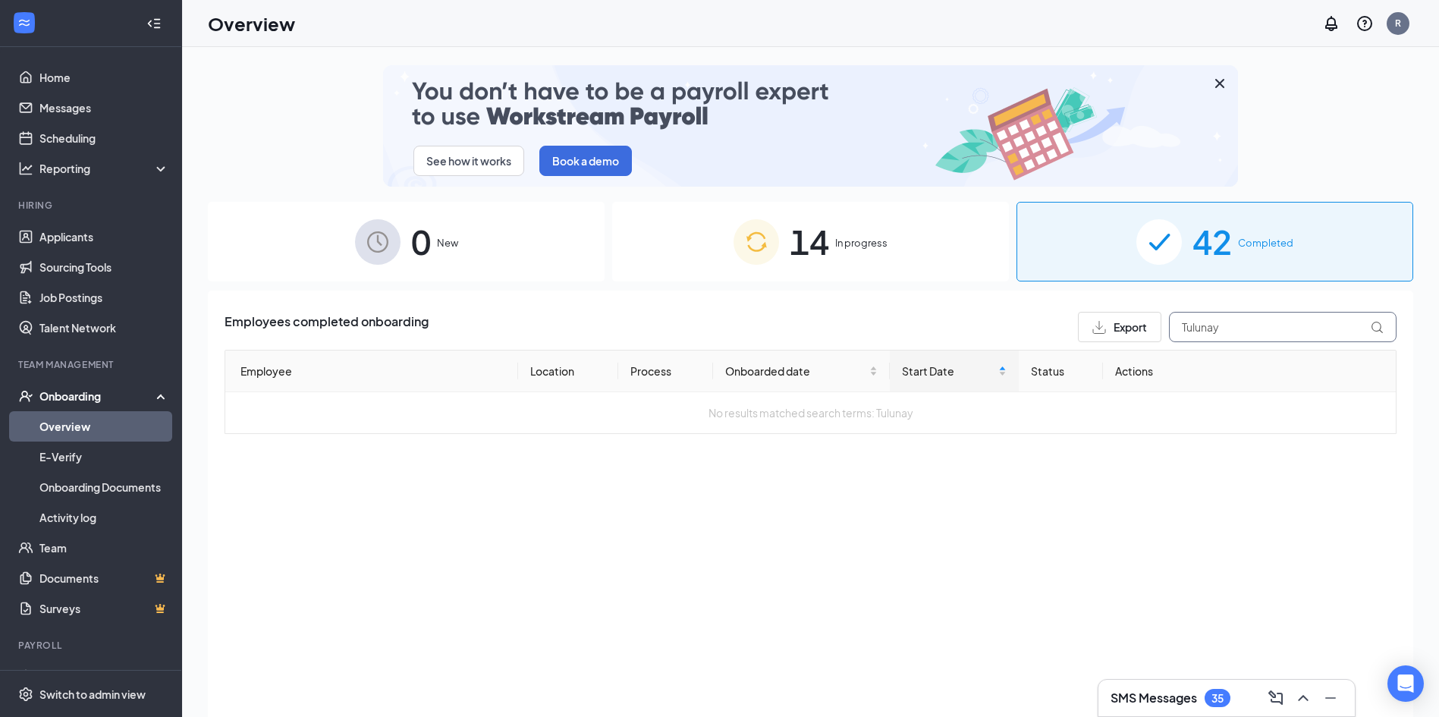
drag, startPoint x: 1223, startPoint y: 325, endPoint x: 1163, endPoint y: 314, distance: 61.0
click at [718, 314] on div "Export Tulunay" at bounding box center [1237, 327] width 319 height 30
paste input "[PERSON_NAME]"
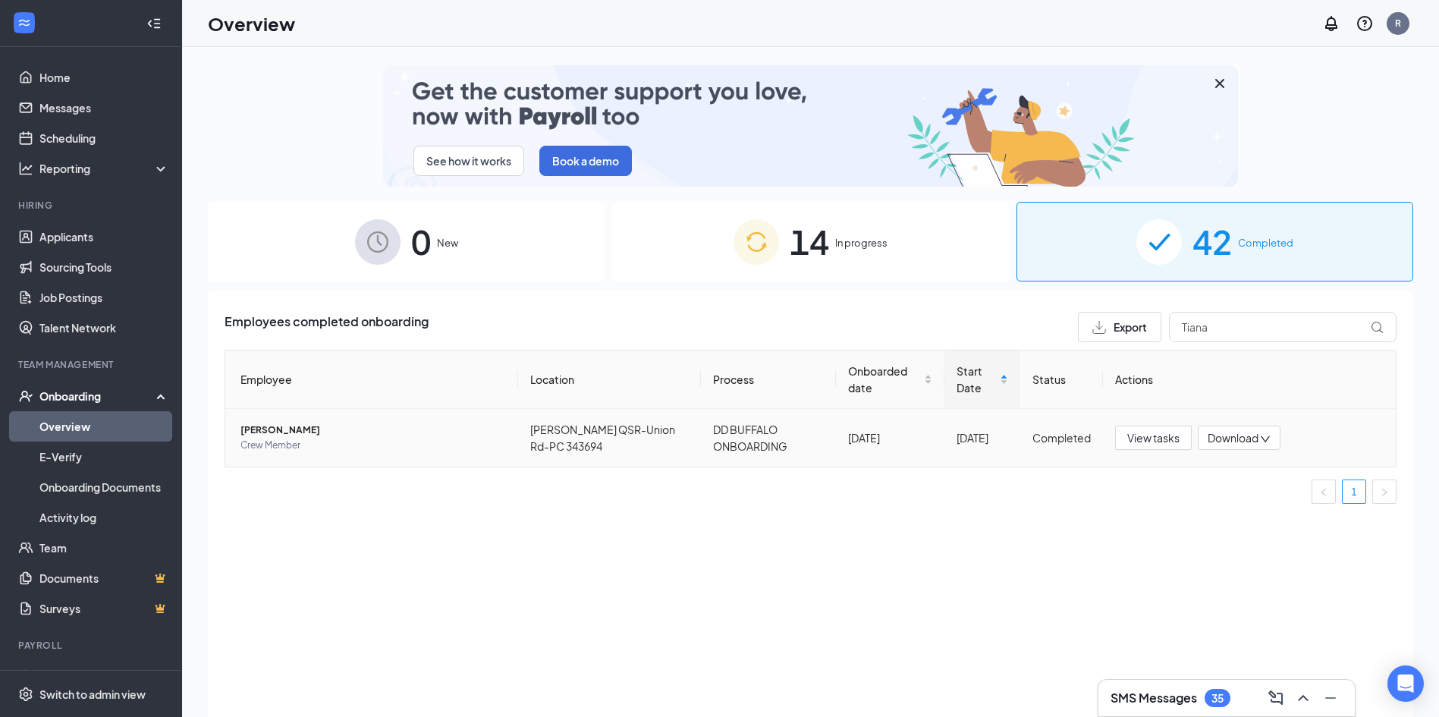
click at [718, 438] on span "Download" at bounding box center [1232, 438] width 51 height 16
click at [718, 504] on div "Download files" at bounding box center [1269, 494] width 124 height 18
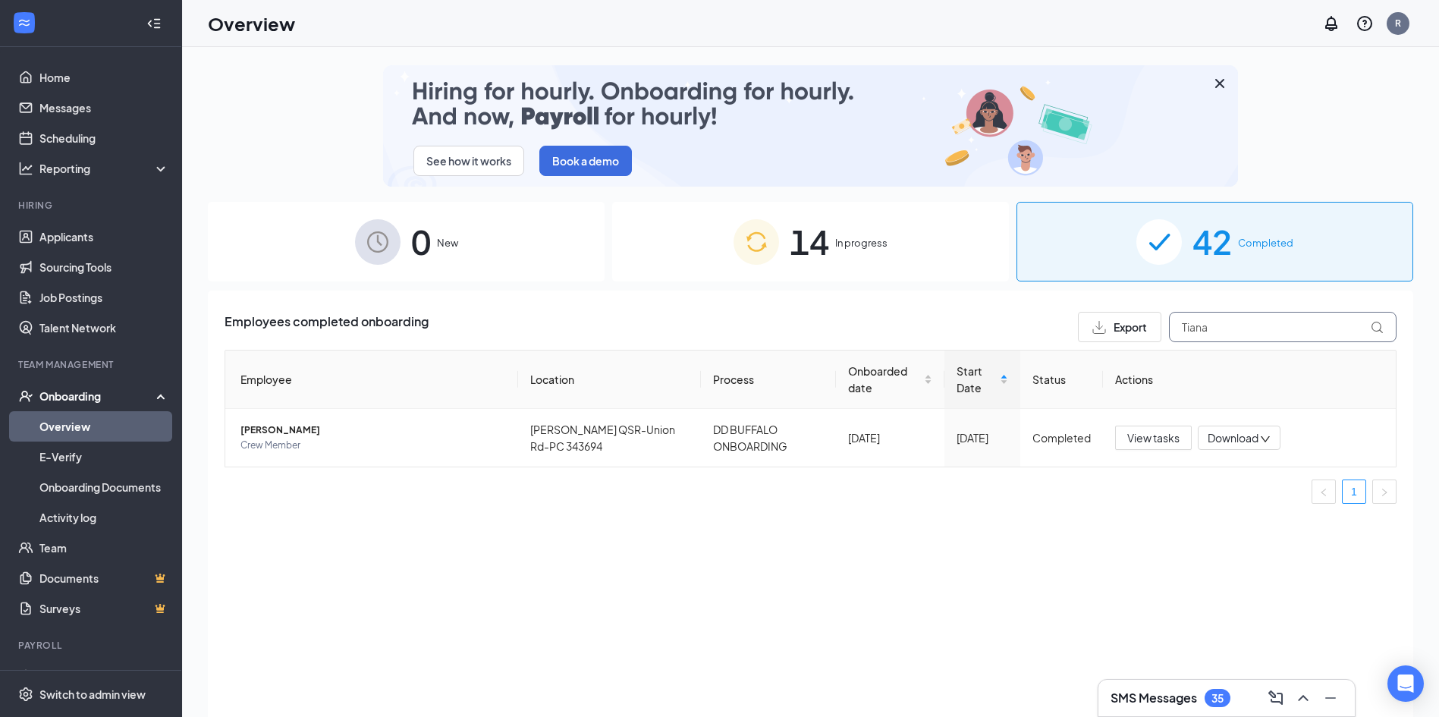
drag, startPoint x: 1207, startPoint y: 329, endPoint x: 1068, endPoint y: 356, distance: 142.0
click at [718, 356] on div "Employees completed onboarding Export Tiana Employee Location Process Onboarded…" at bounding box center [810, 414] width 1172 height 204
paste input "[PERSON_NAME]"
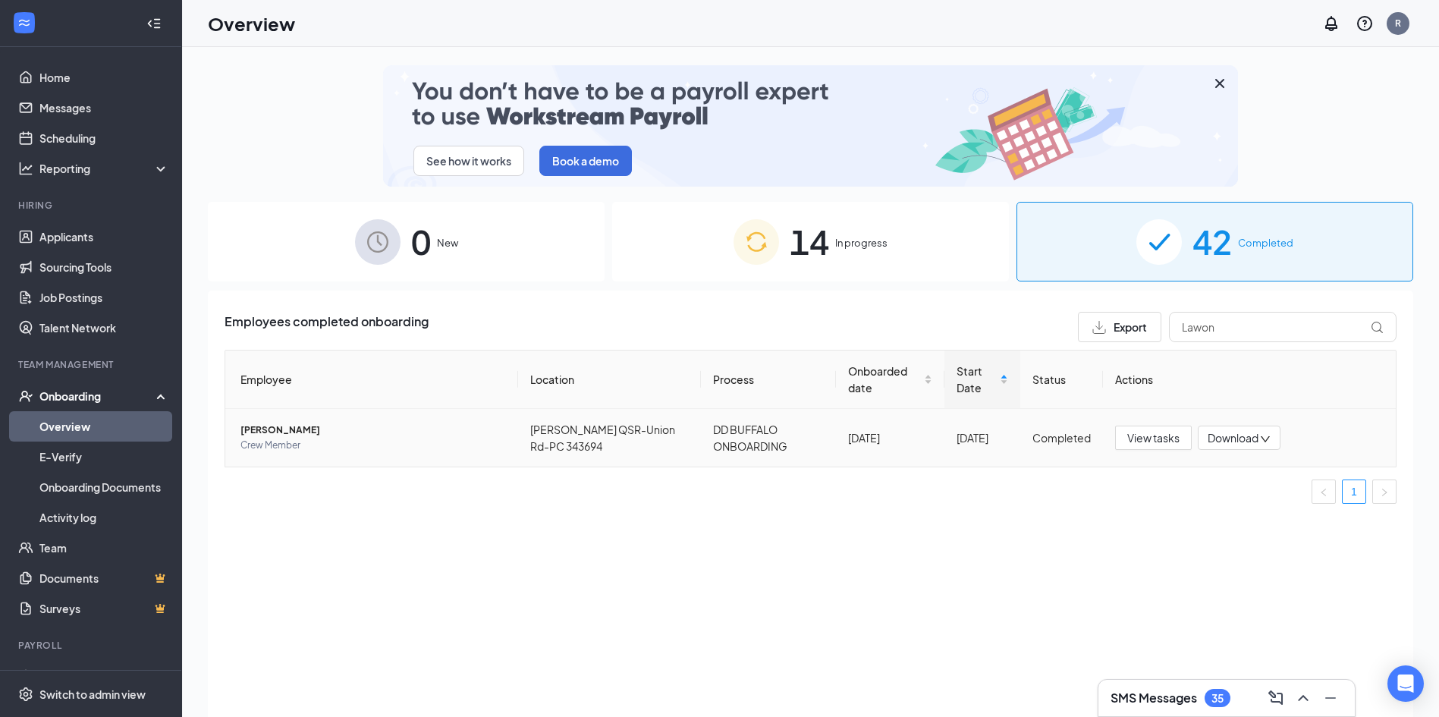
click at [718, 440] on icon "down" at bounding box center [1265, 439] width 11 height 11
click at [718, 504] on div "Download files" at bounding box center [1260, 494] width 124 height 18
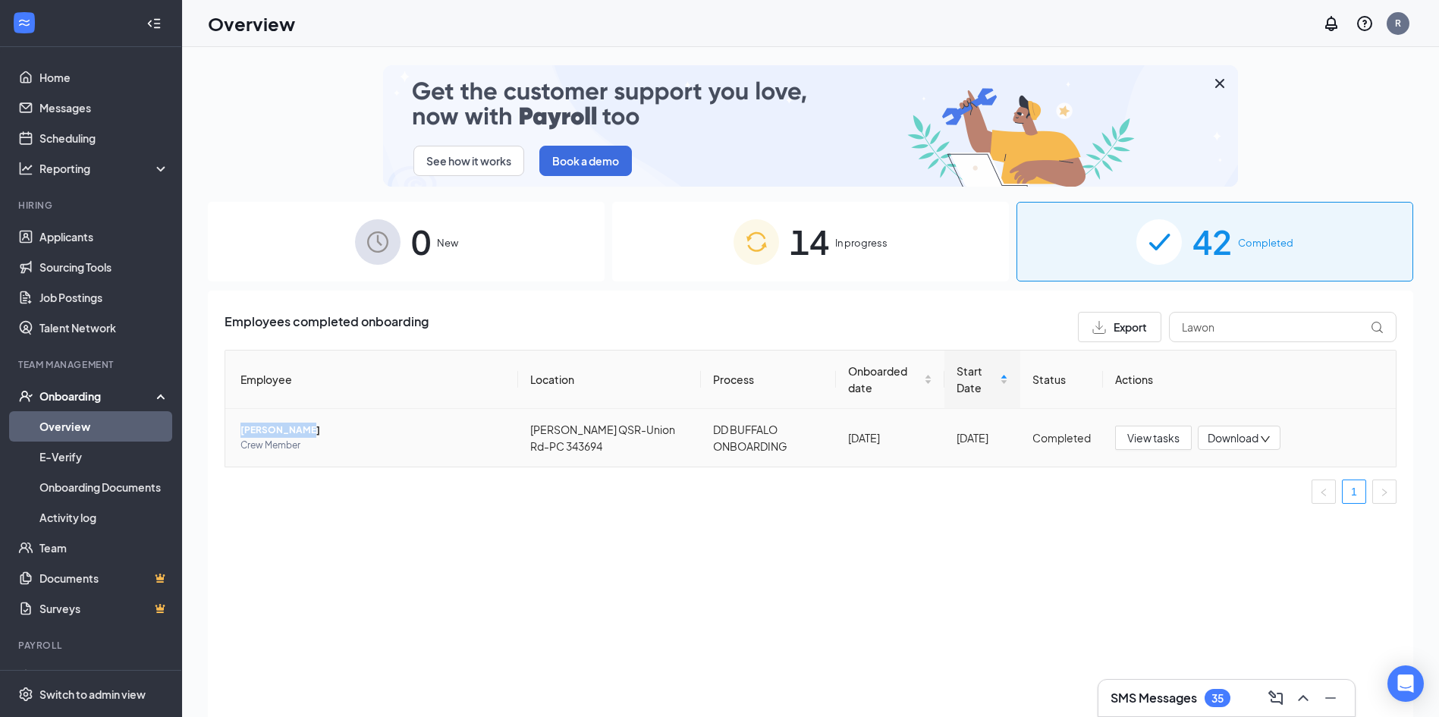
drag, startPoint x: 237, startPoint y: 425, endPoint x: 303, endPoint y: 436, distance: 66.8
click at [303, 436] on td "[PERSON_NAME] Crew Member" at bounding box center [371, 438] width 293 height 58
drag, startPoint x: 1241, startPoint y: 331, endPoint x: 1053, endPoint y: 358, distance: 190.8
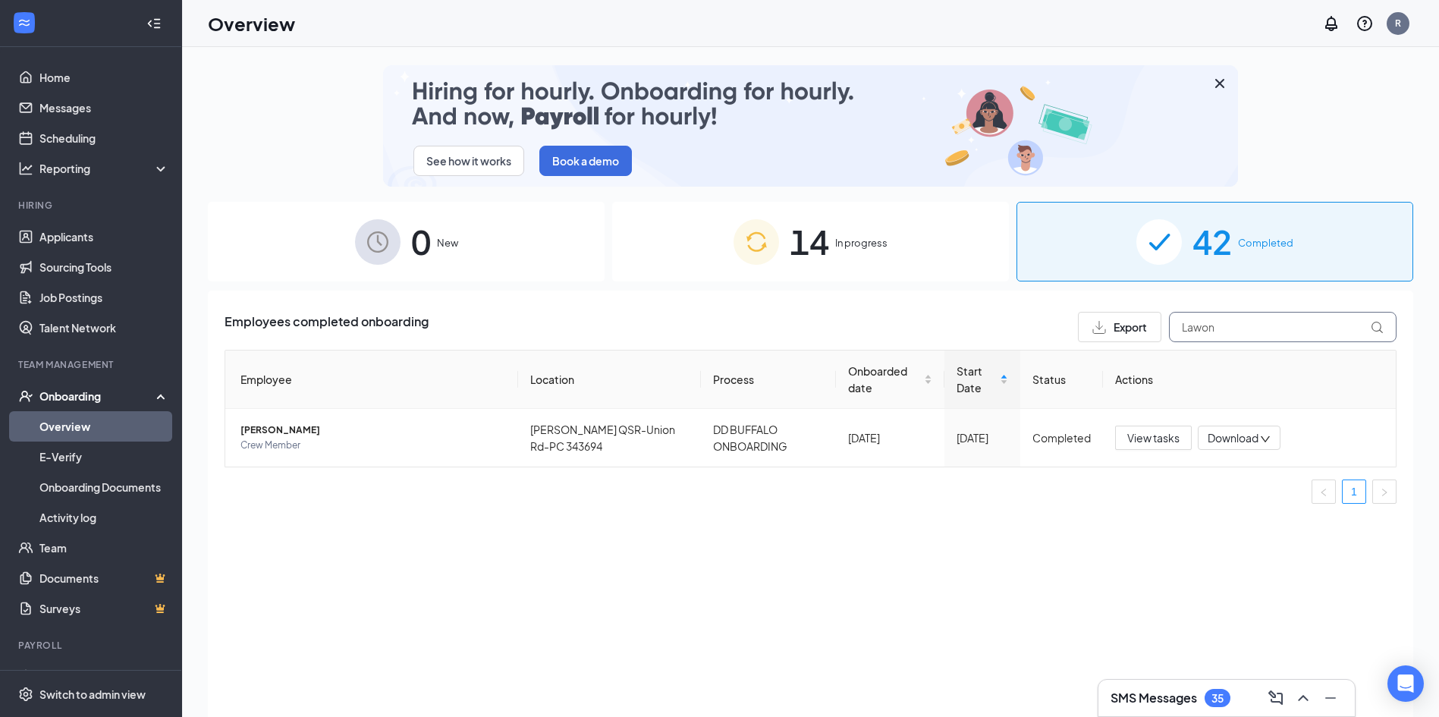
click at [718, 358] on div "Employees completed onboarding Export Lawon Employee Location Process Onboarded…" at bounding box center [810, 414] width 1172 height 204
paste input "[PERSON_NAME]"
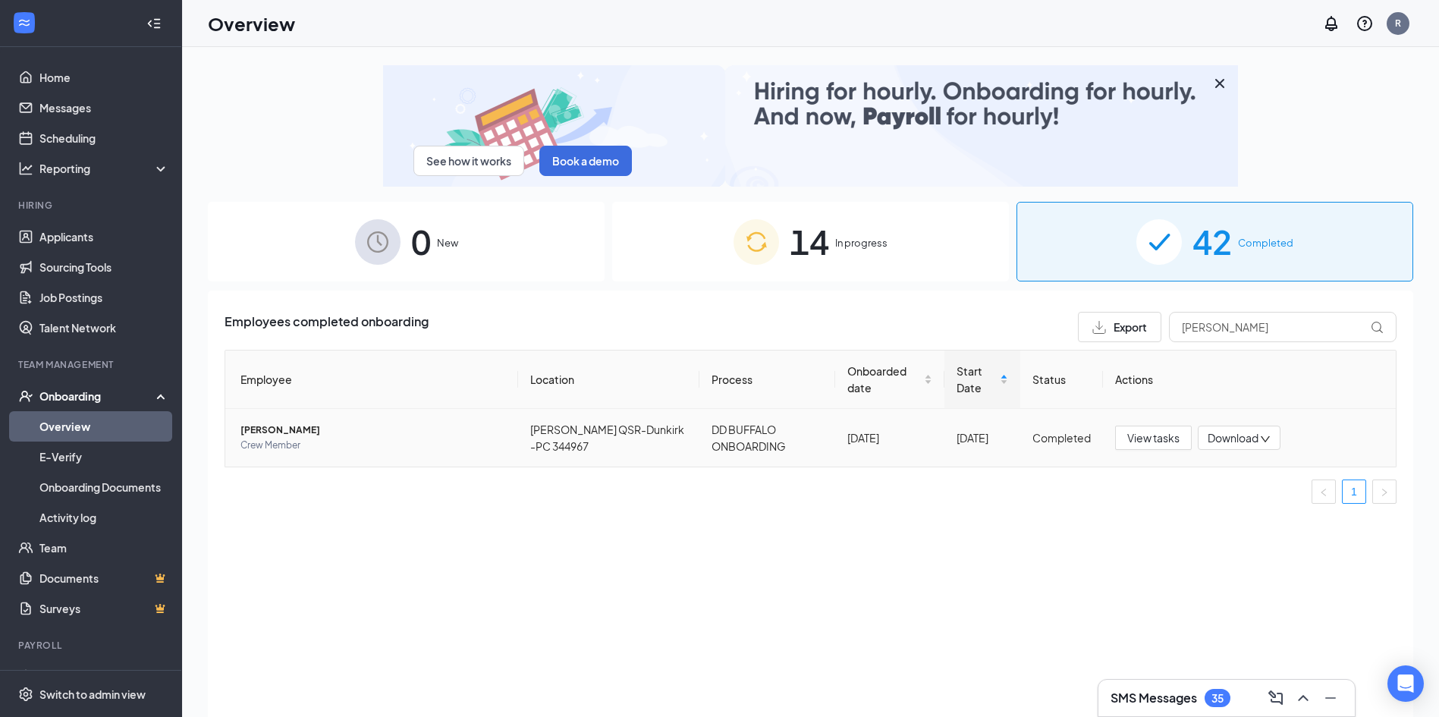
click at [718, 433] on div "Download" at bounding box center [1239, 437] width 83 height 24
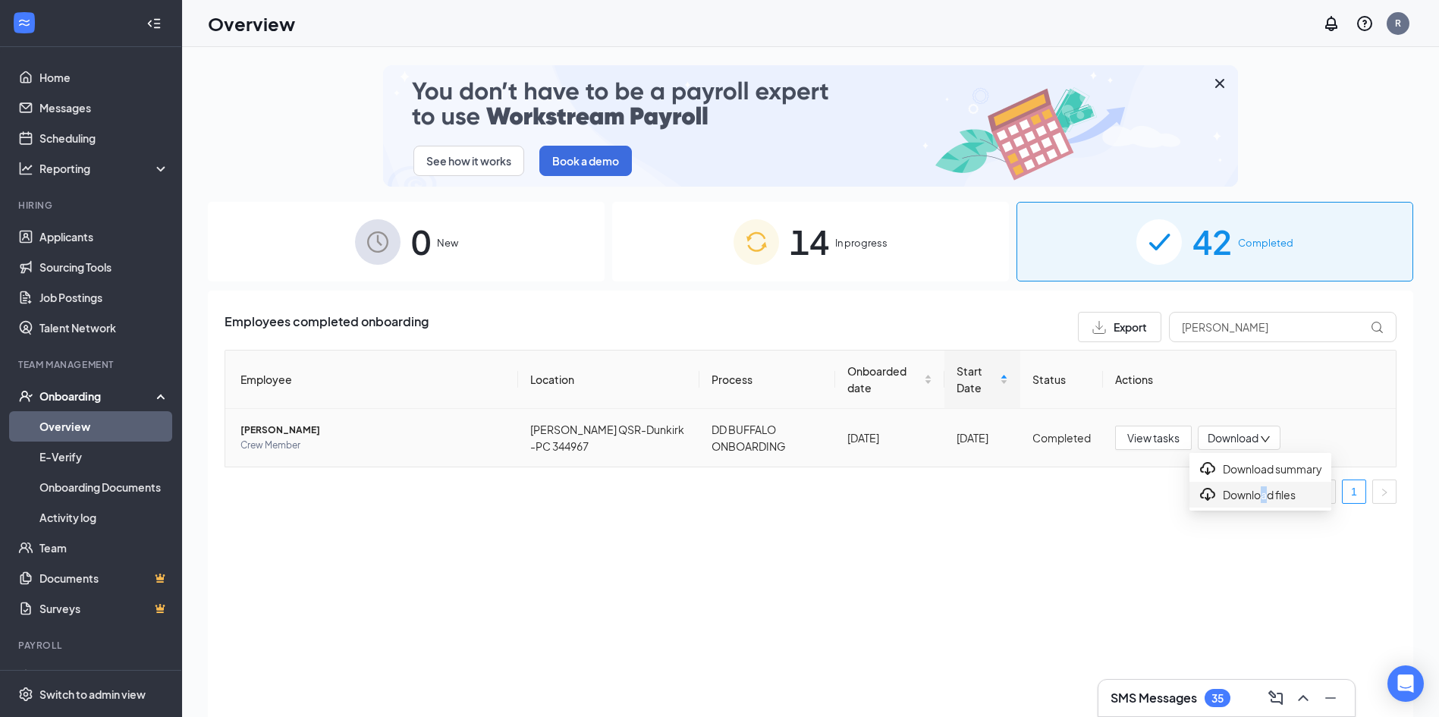
click at [718, 504] on div "Download files" at bounding box center [1260, 494] width 124 height 18
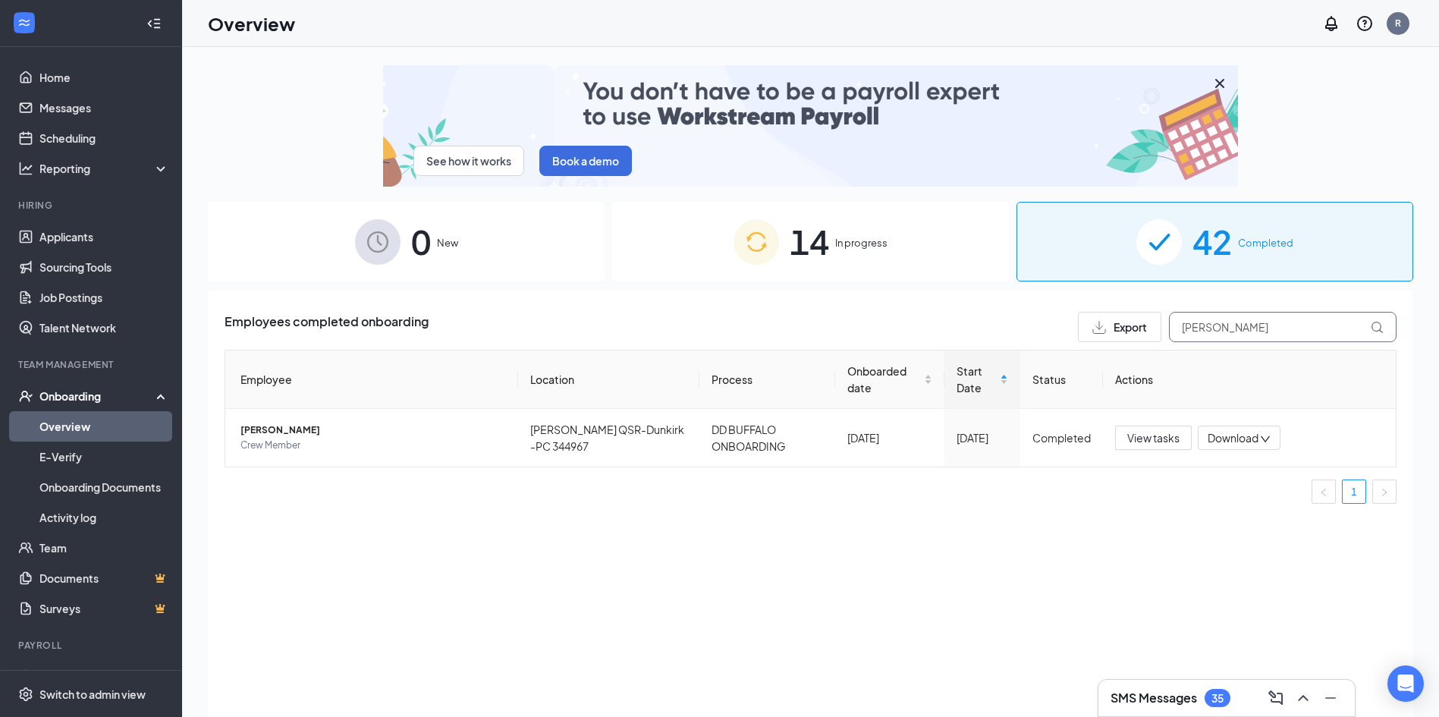
drag, startPoint x: 1224, startPoint y: 329, endPoint x: 1022, endPoint y: 331, distance: 202.5
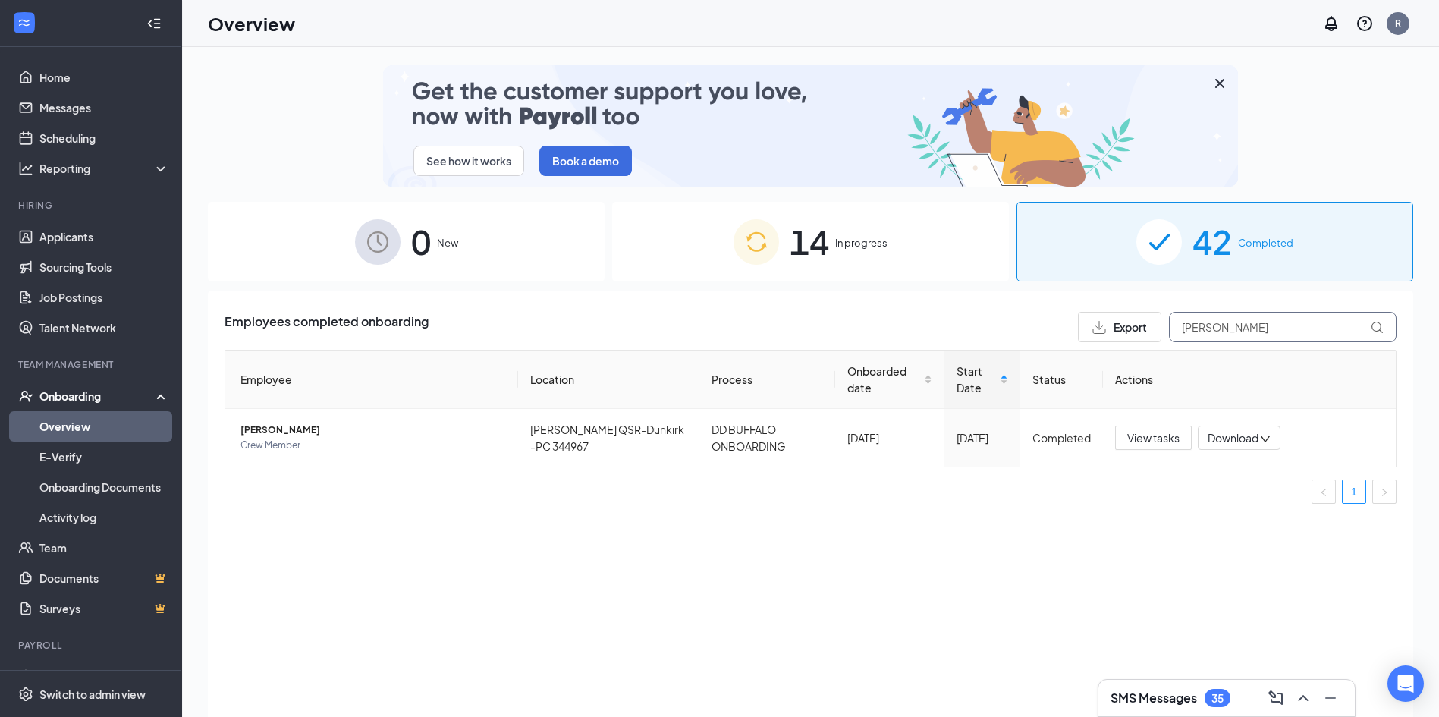
click at [718, 331] on div "Employees completed onboarding Export [PERSON_NAME]" at bounding box center [810, 327] width 1172 height 30
paste input "[PERSON_NAME]"
type input "[PERSON_NAME]"
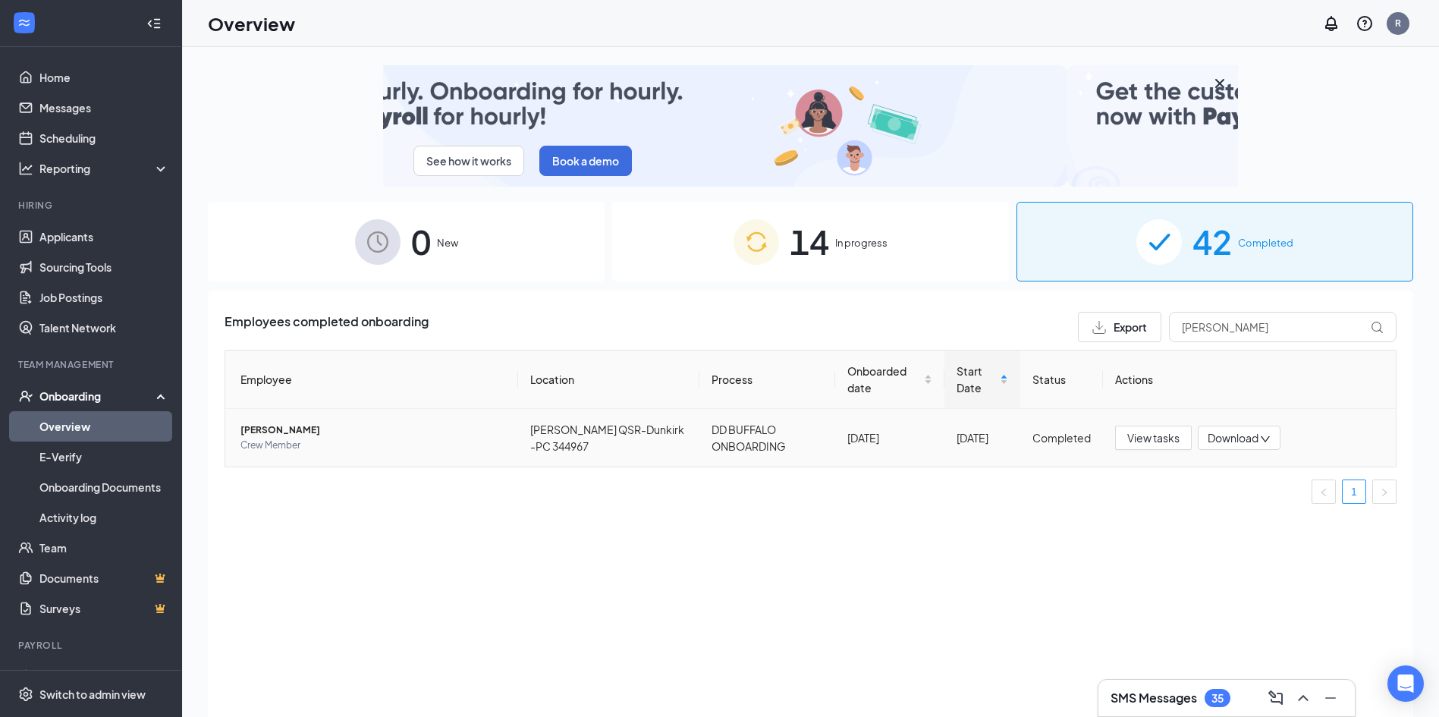
click at [718, 441] on span "Download" at bounding box center [1232, 438] width 51 height 16
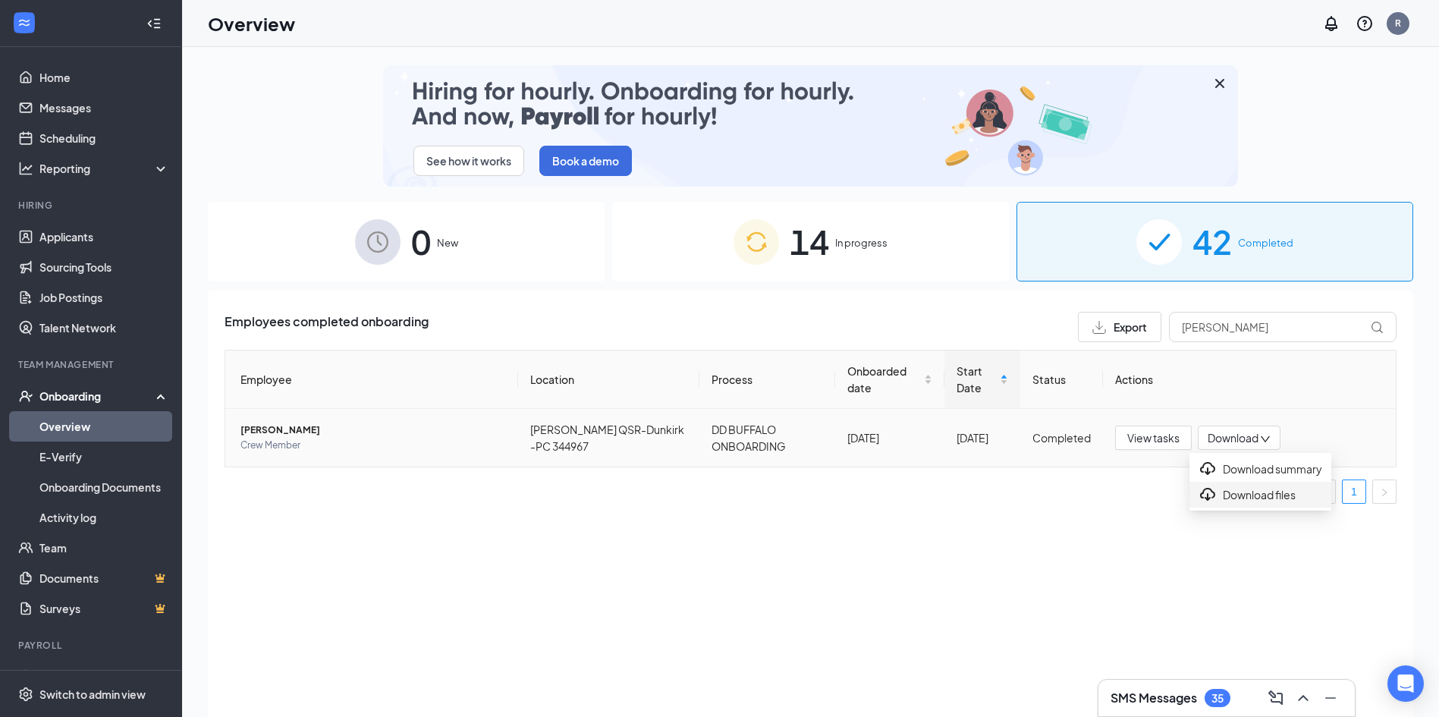
click at [718, 504] on div "Download files" at bounding box center [1260, 494] width 124 height 18
